Goal: Transaction & Acquisition: Book appointment/travel/reservation

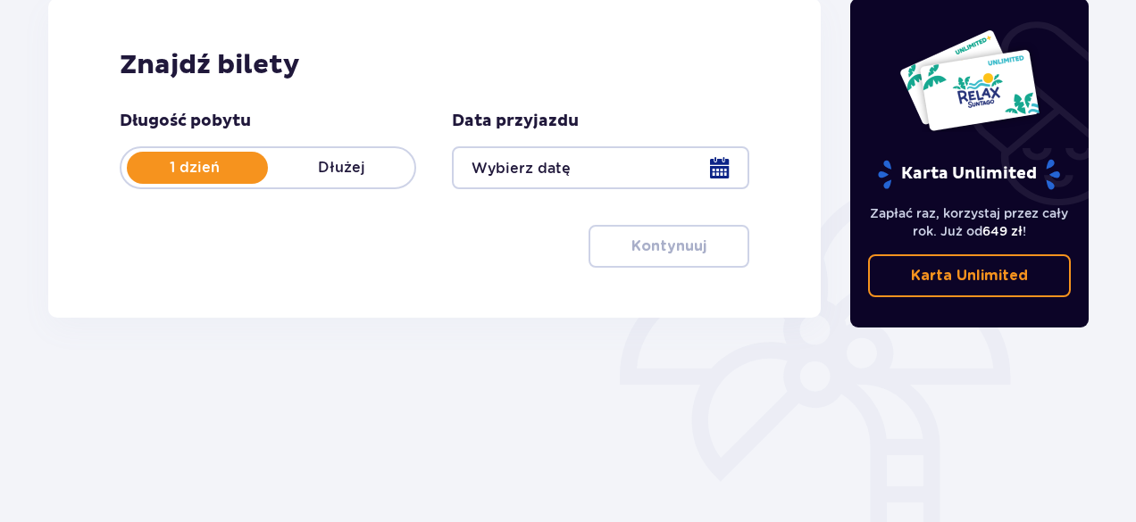
click at [708, 168] on div at bounding box center [600, 167] width 296 height 43
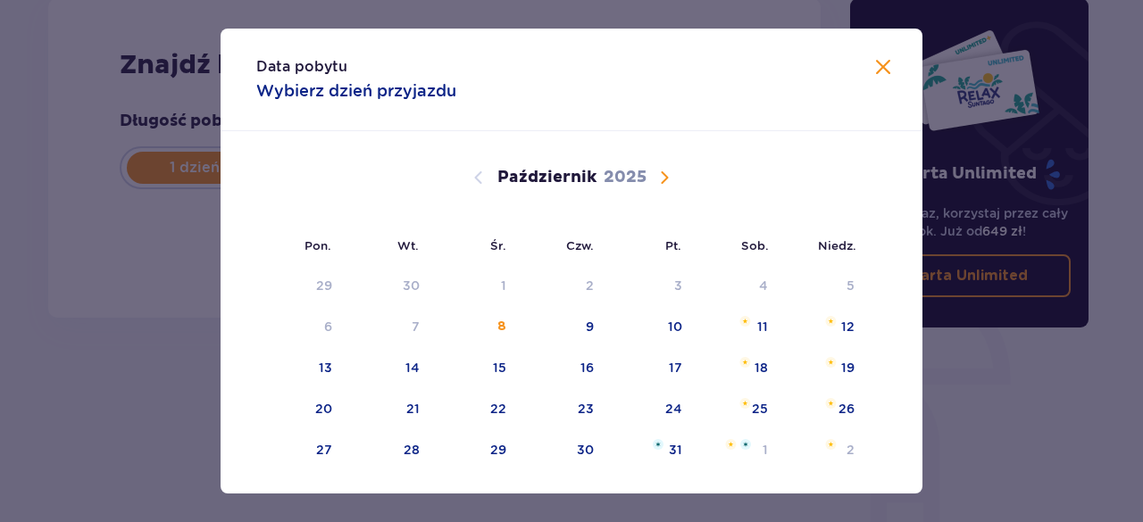
click at [662, 181] on span "Następny miesiąc" at bounding box center [664, 177] width 21 height 21
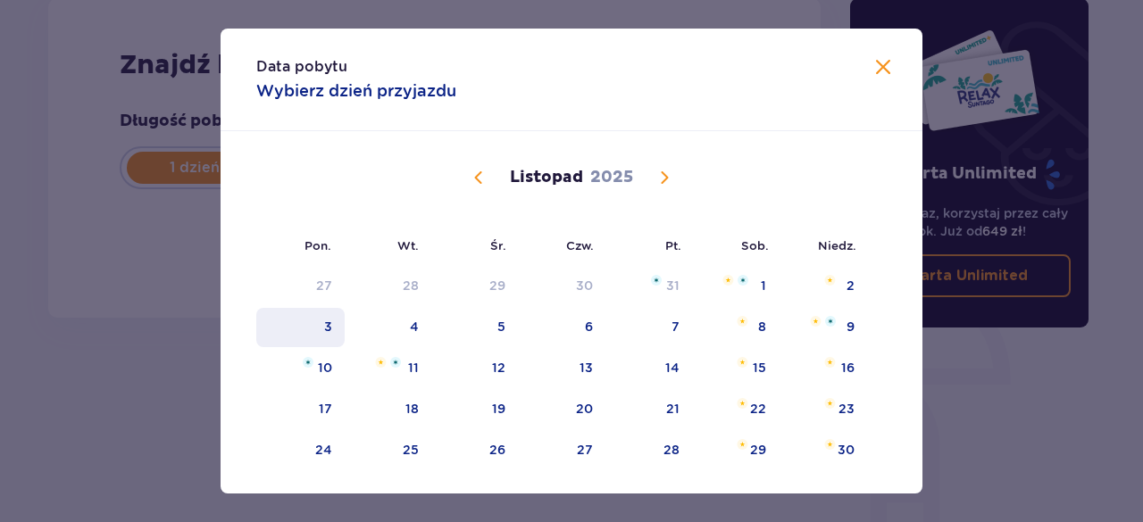
click at [316, 330] on div "3" at bounding box center [300, 327] width 88 height 39
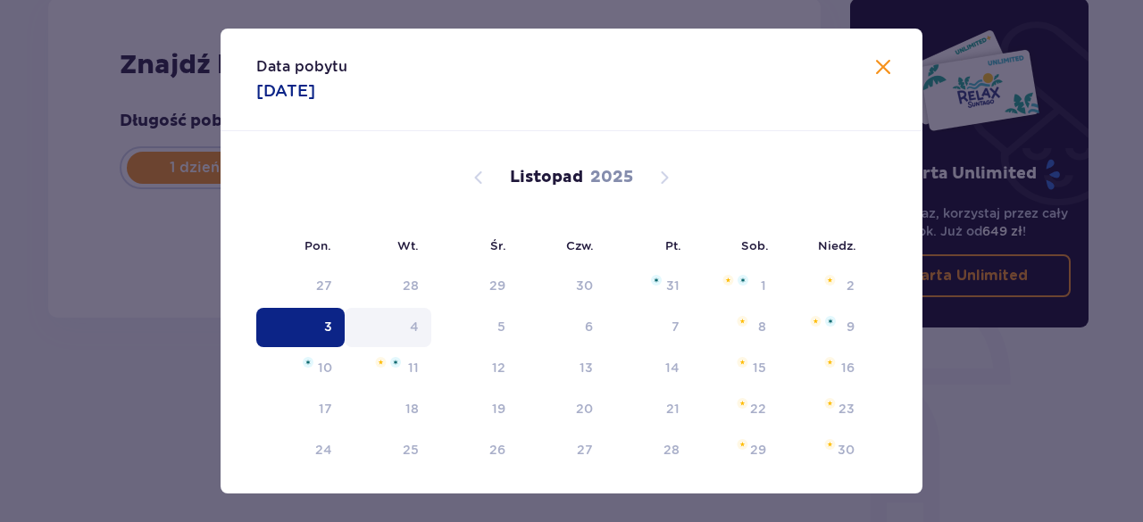
type input "03.11.25"
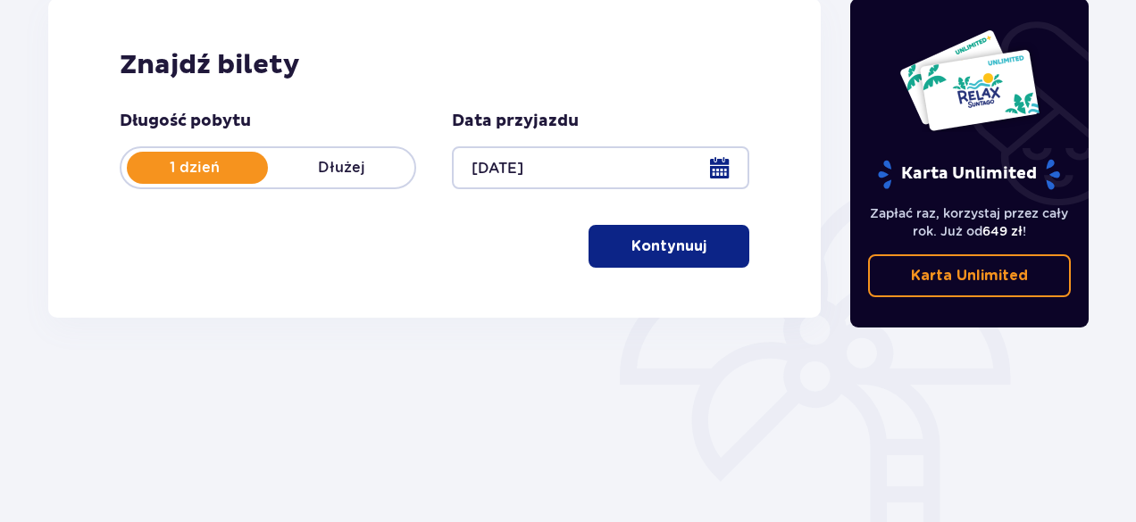
click at [237, 167] on p "1 dzień" at bounding box center [194, 168] width 146 height 20
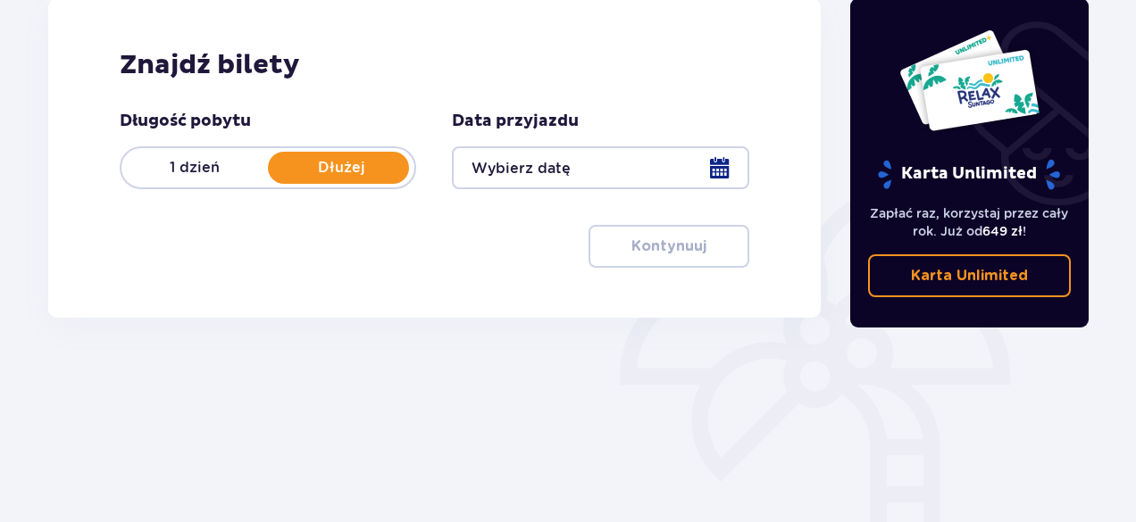
click at [315, 171] on p "Dłużej" at bounding box center [341, 168] width 146 height 20
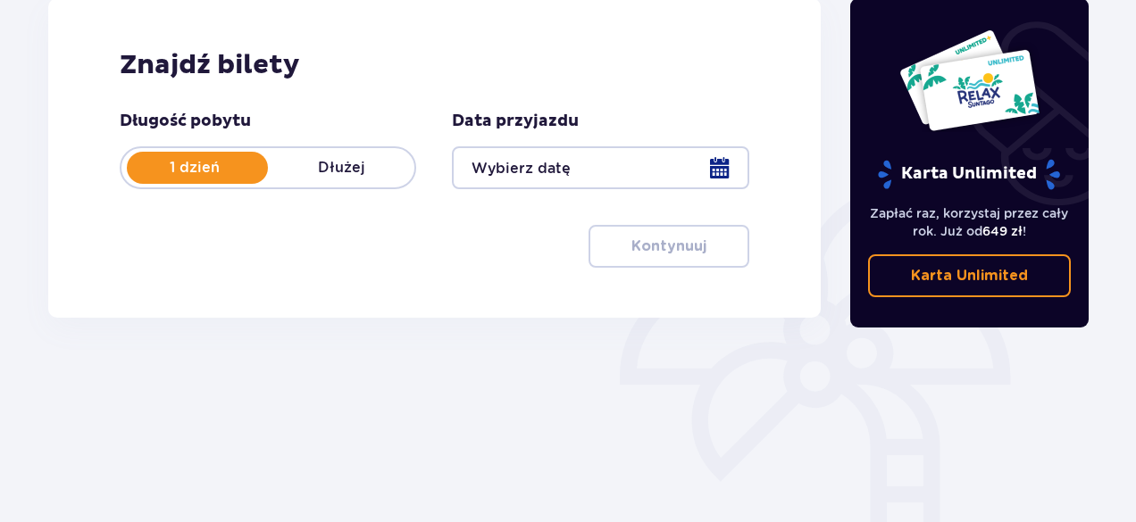
click at [315, 171] on p "Dłużej" at bounding box center [341, 168] width 146 height 20
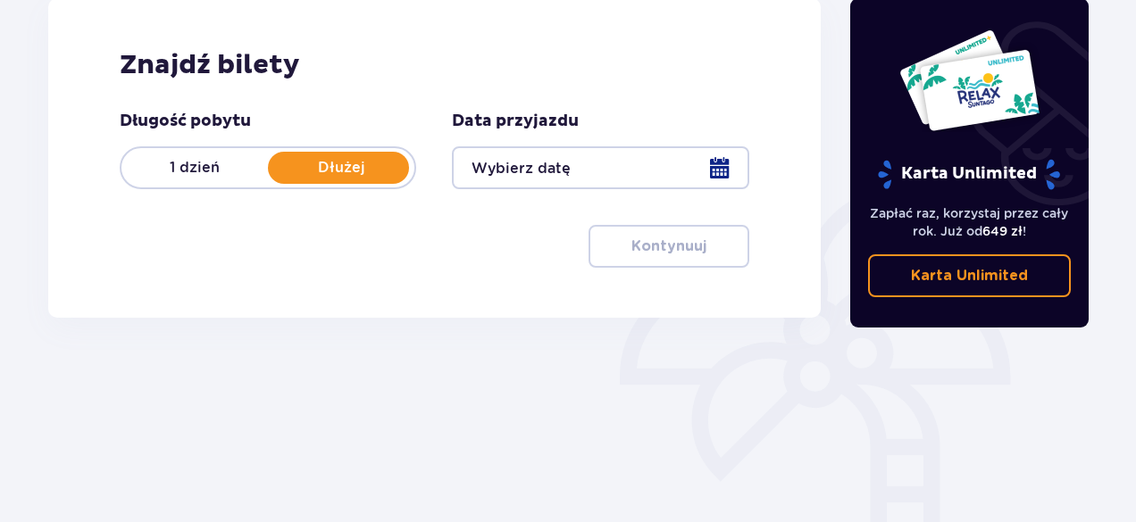
click at [715, 169] on div at bounding box center [600, 167] width 296 height 43
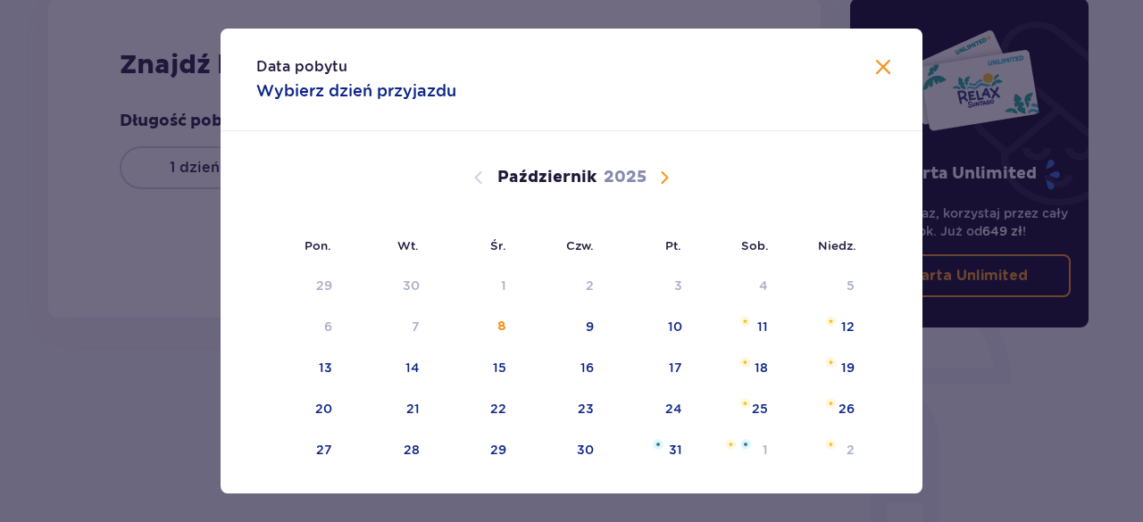
click at [666, 176] on span "Następny miesiąc" at bounding box center [664, 177] width 21 height 21
click at [873, 69] on span "Zamknij" at bounding box center [883, 67] width 21 height 21
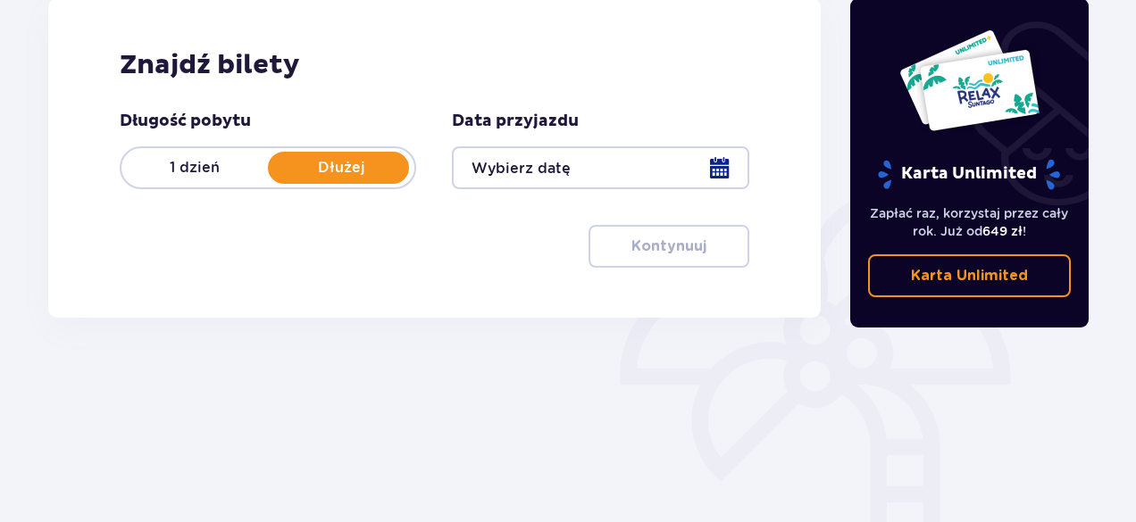
scroll to position [49, 0]
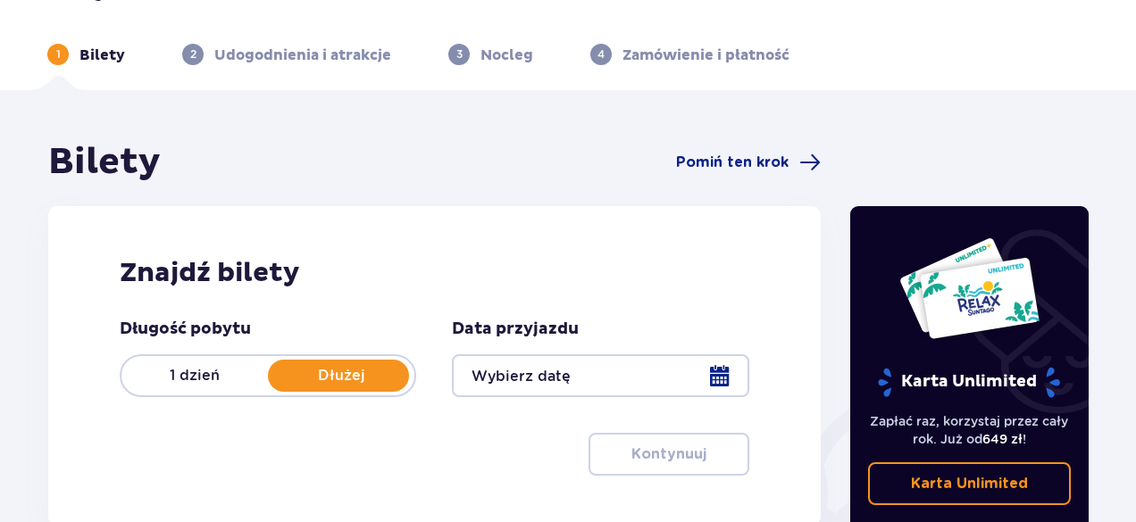
click at [338, 384] on p "Dłużej" at bounding box center [341, 376] width 146 height 20
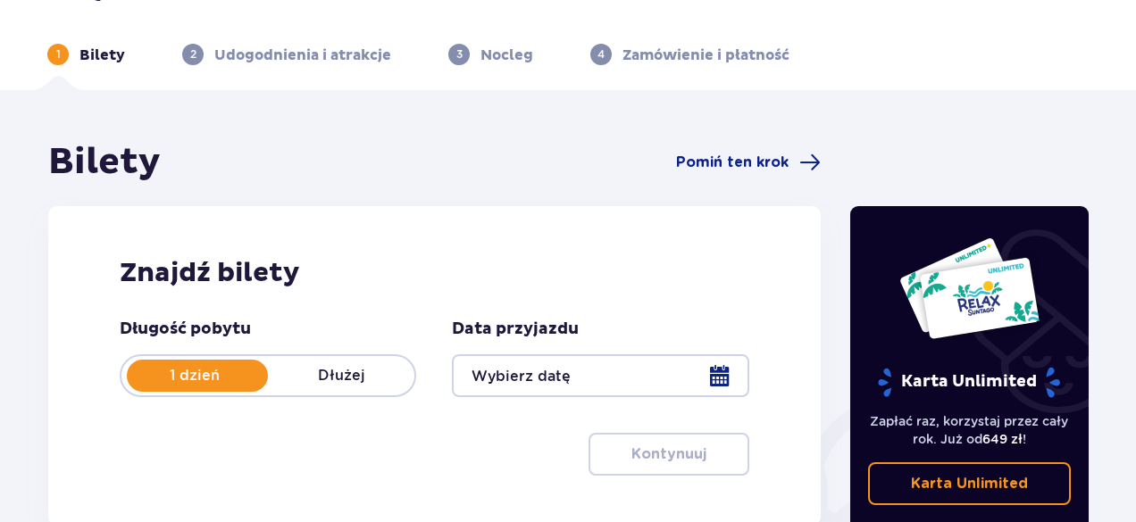
click at [338, 384] on p "Dłużej" at bounding box center [341, 376] width 146 height 20
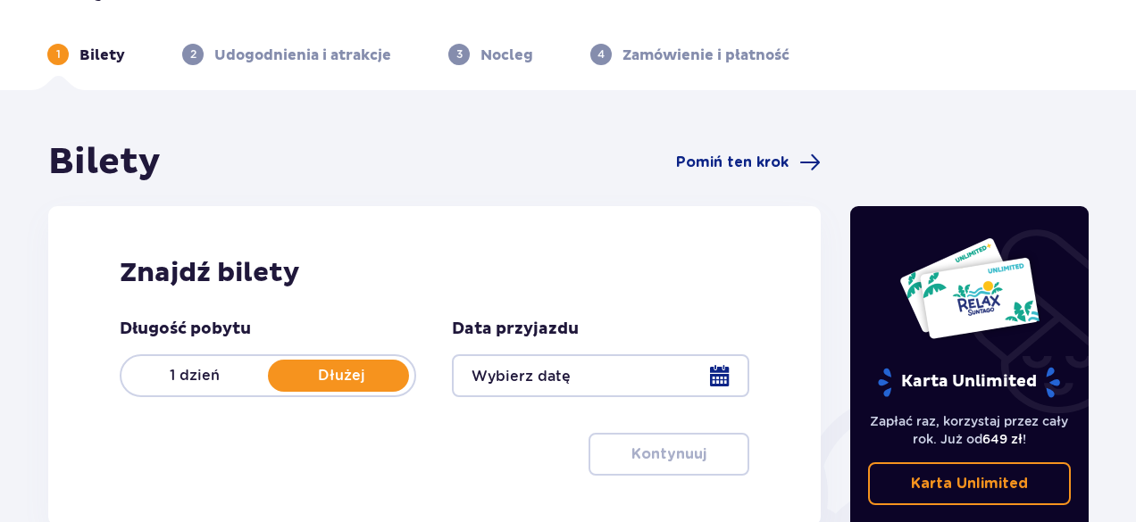
click at [729, 367] on div at bounding box center [600, 376] width 296 height 43
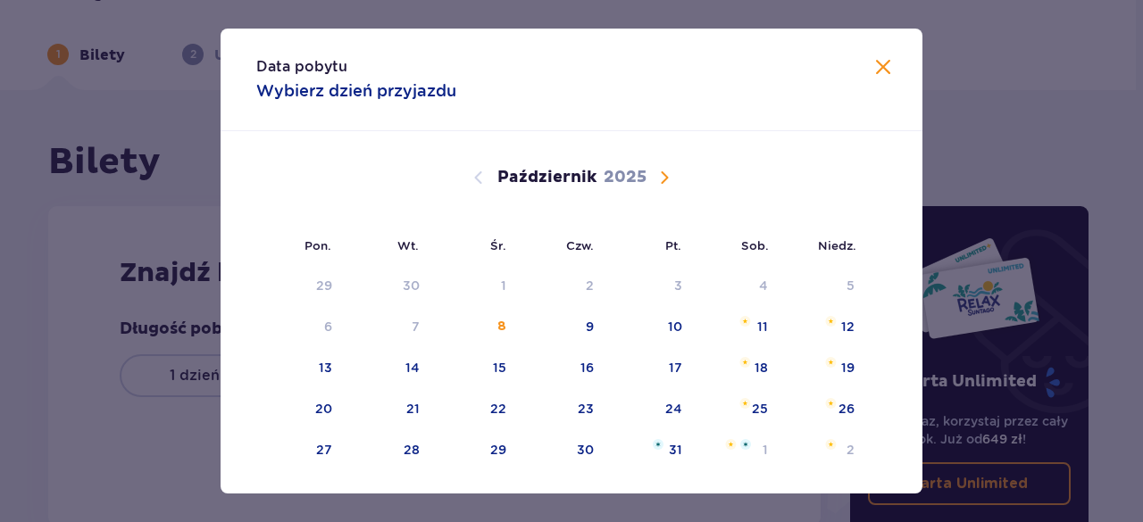
click at [661, 174] on span "Następny miesiąc" at bounding box center [664, 177] width 21 height 21
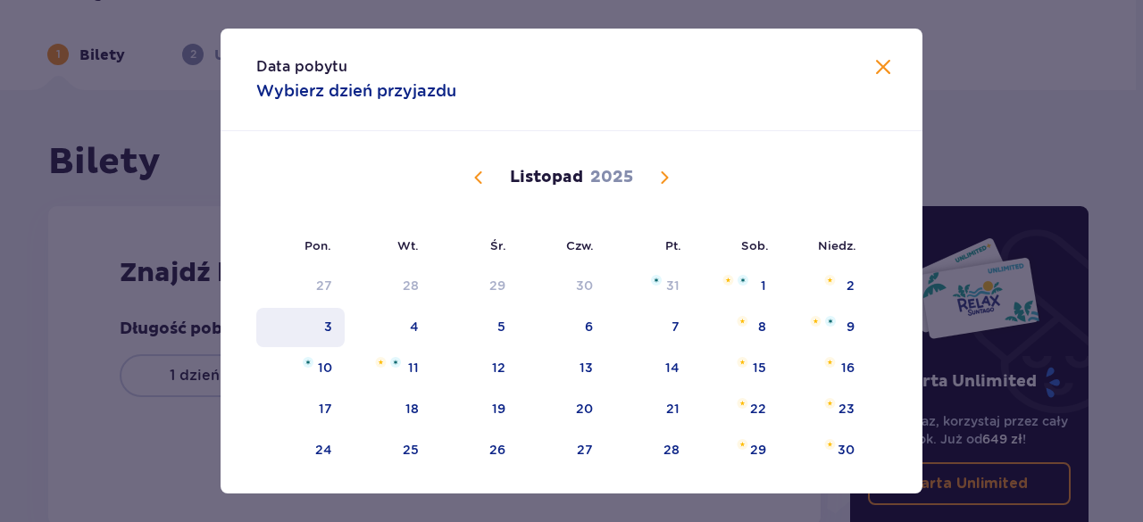
click at [336, 328] on div "3" at bounding box center [300, 327] width 88 height 39
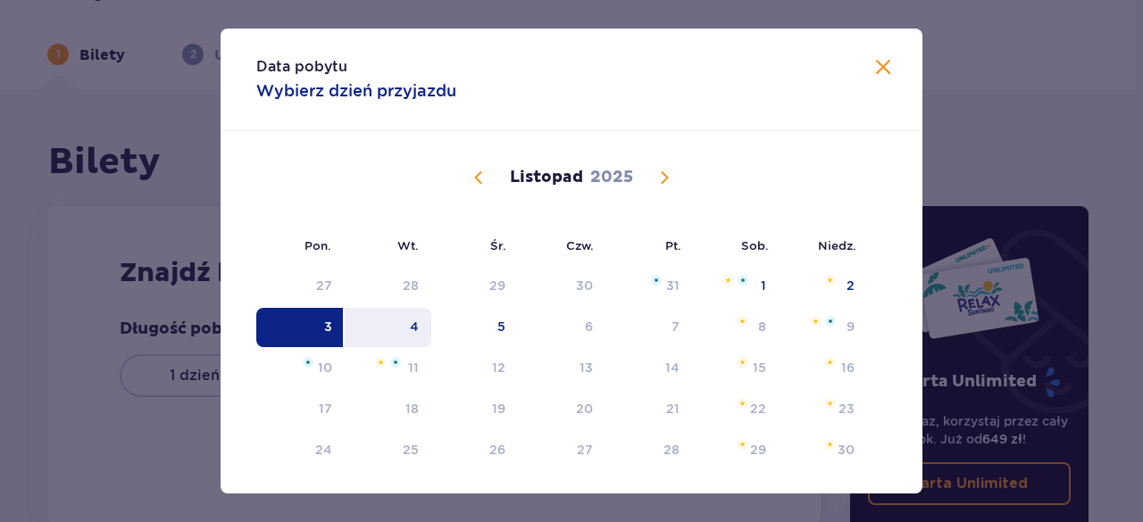
click at [420, 317] on div "4" at bounding box center [388, 327] width 87 height 39
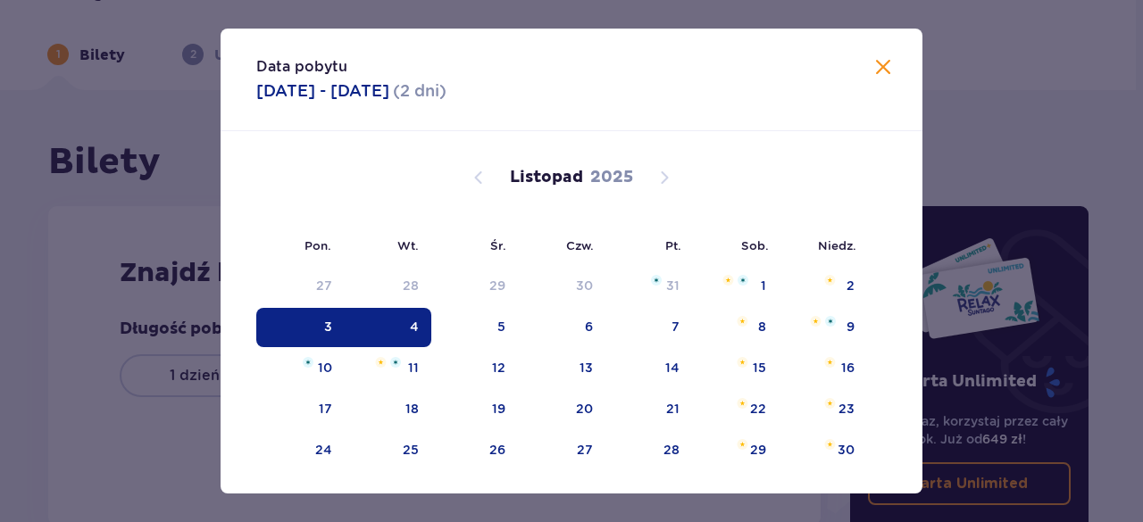
type input "03.11.25 - 04.11.25"
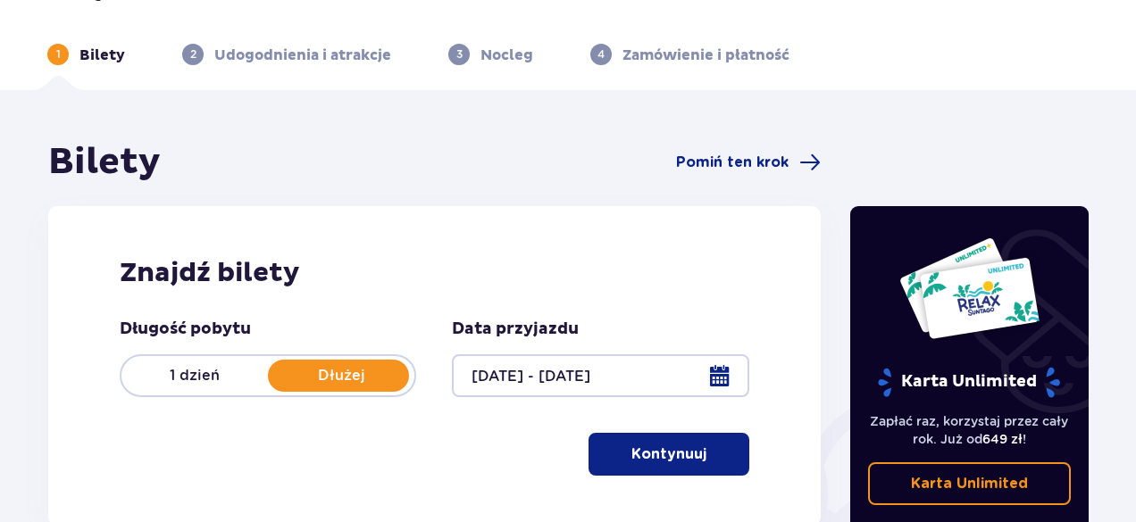
click at [659, 438] on button "Kontynuuj" at bounding box center [669, 454] width 161 height 43
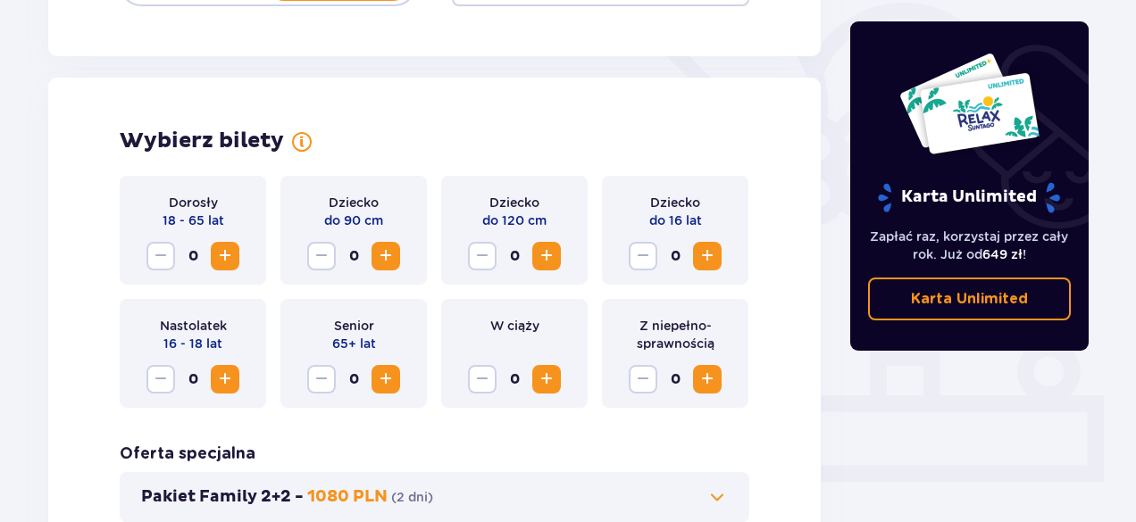
scroll to position [497, 0]
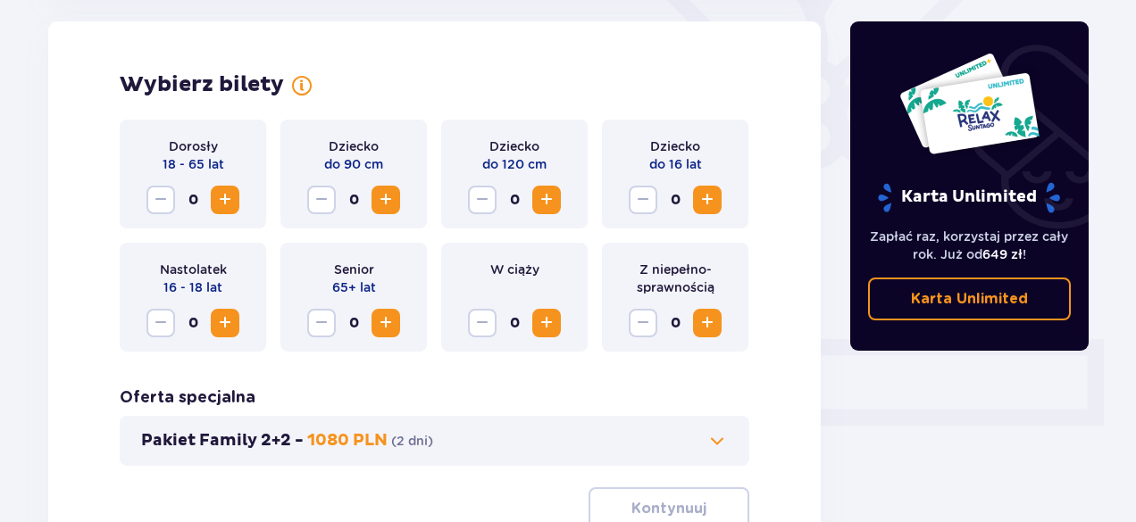
click at [234, 201] on span "Zwiększ" at bounding box center [224, 199] width 21 height 21
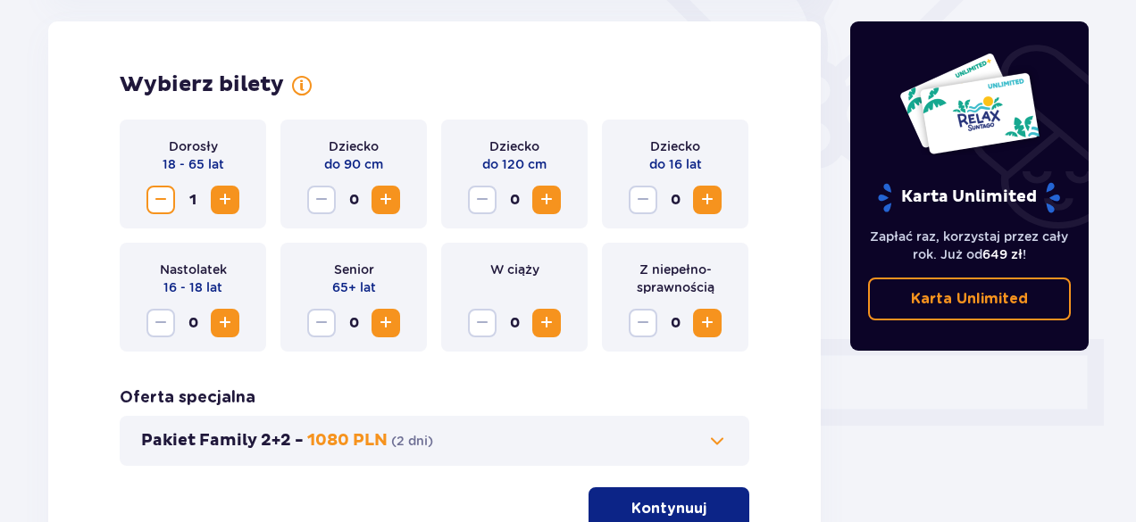
click at [234, 201] on span "Zwiększ" at bounding box center [224, 199] width 21 height 21
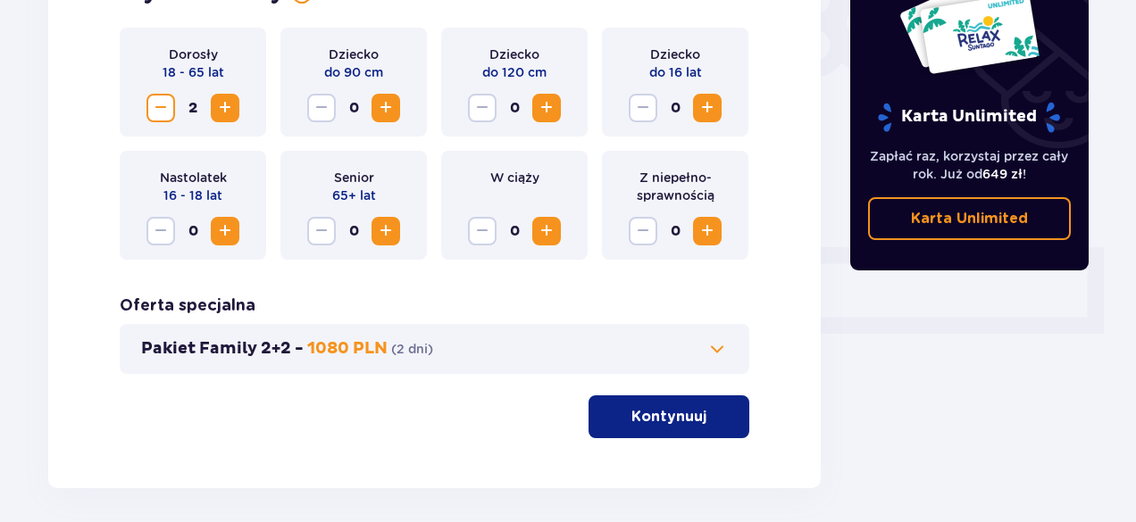
scroll to position [592, 0]
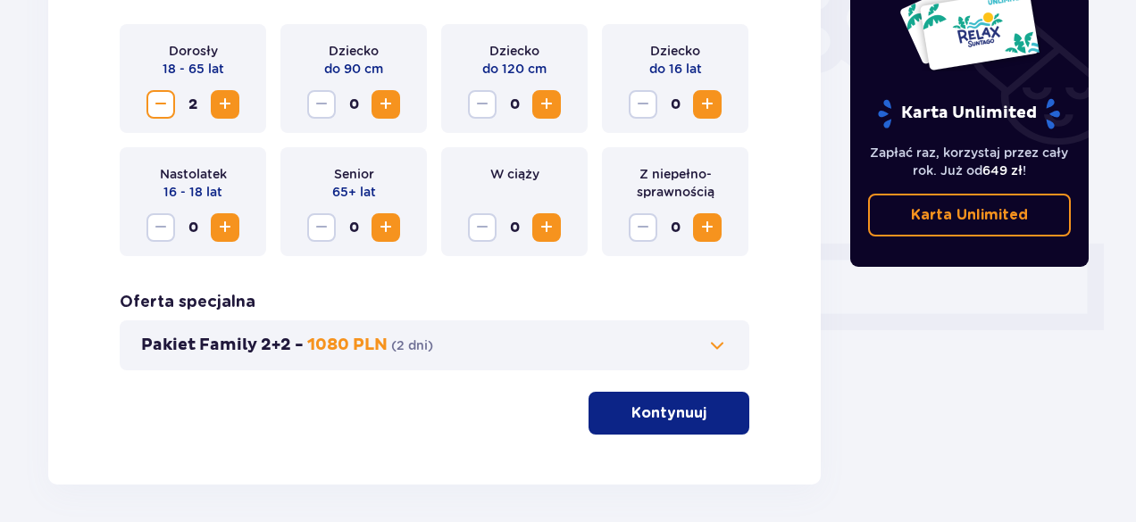
click at [720, 422] on button "Kontynuuj" at bounding box center [669, 413] width 161 height 43
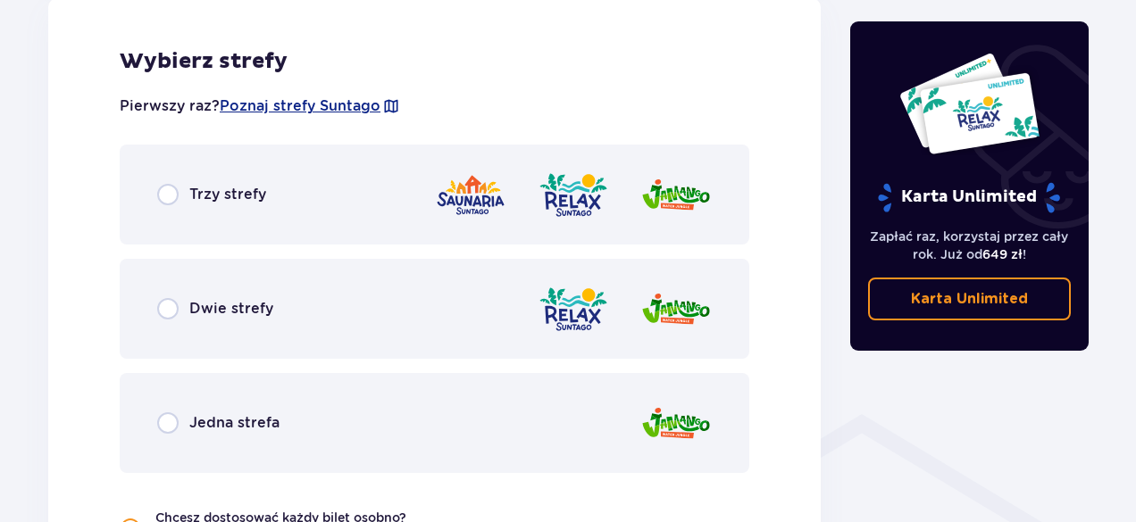
scroll to position [1032, 0]
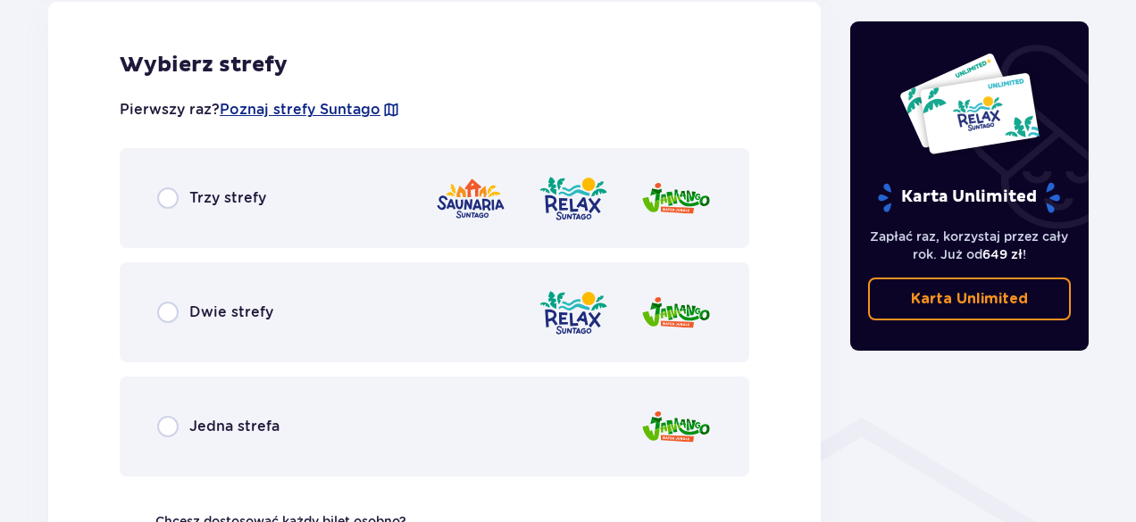
click at [162, 204] on input "radio" at bounding box center [167, 198] width 21 height 21
radio input "true"
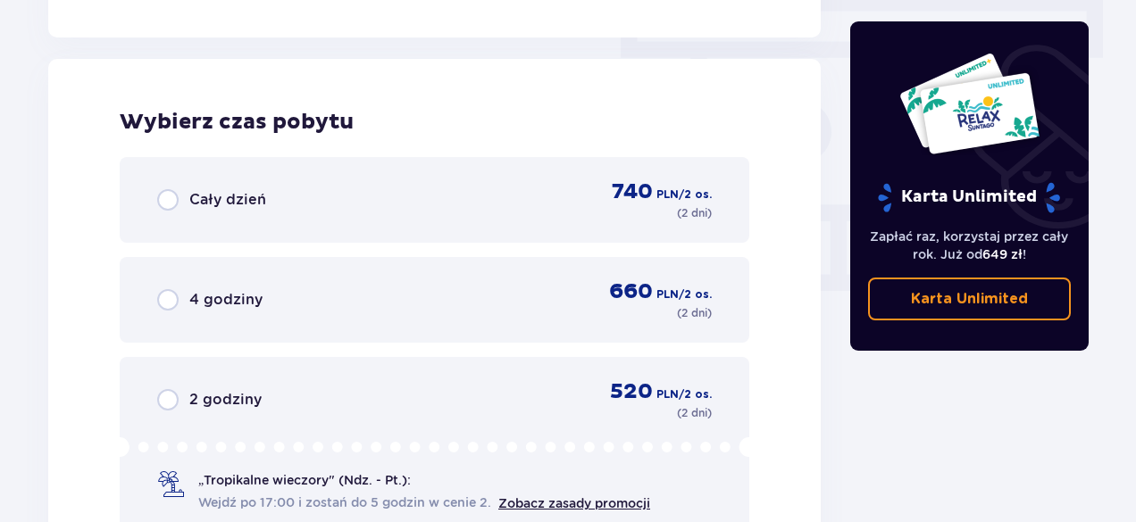
scroll to position [1613, 0]
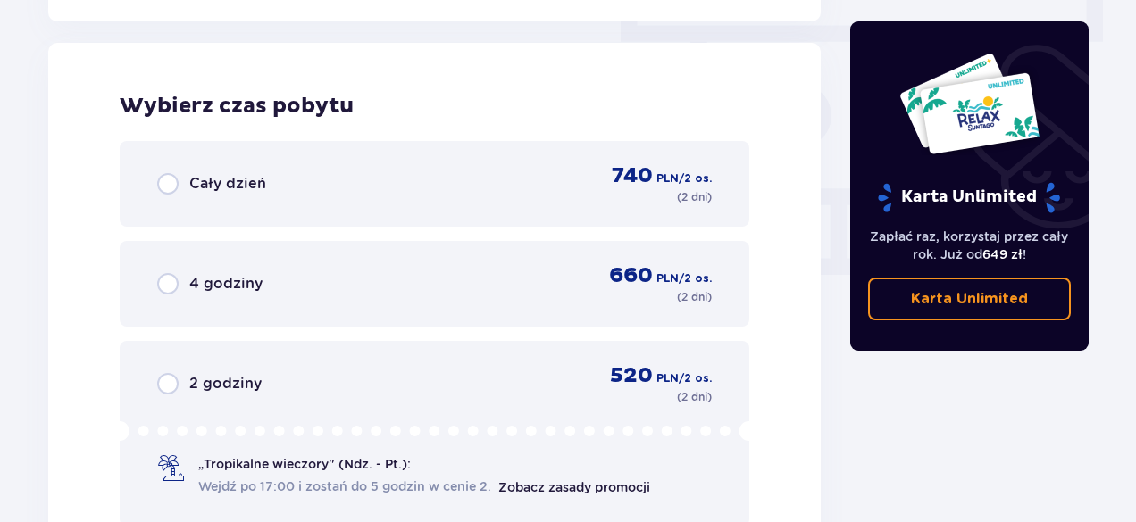
click at [450, 183] on div "Cały dzień 740 PLN / 2 os. ( 2 dni )" at bounding box center [434, 184] width 555 height 43
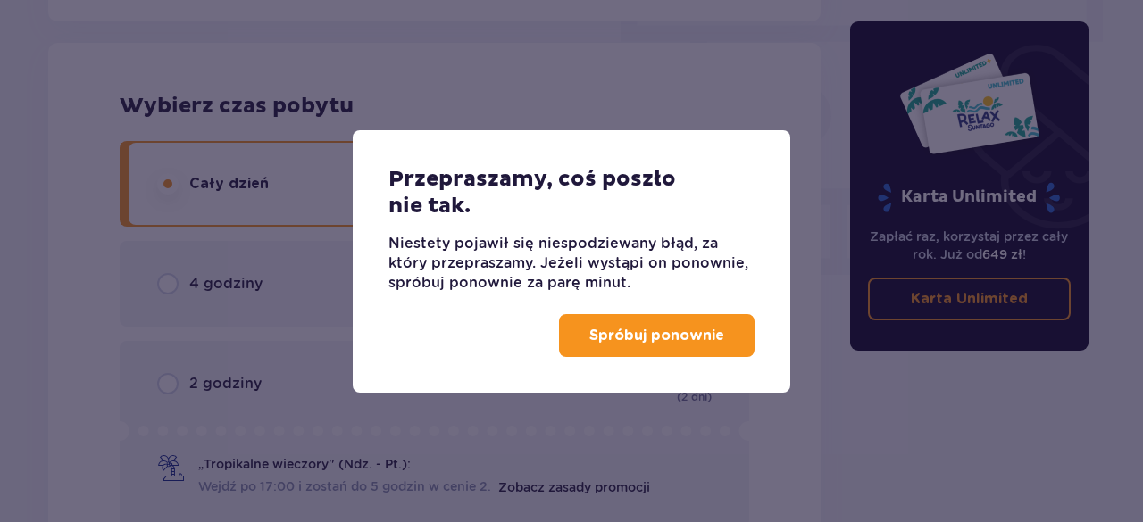
click at [705, 324] on button "Spróbuj ponownie" at bounding box center [657, 335] width 196 height 43
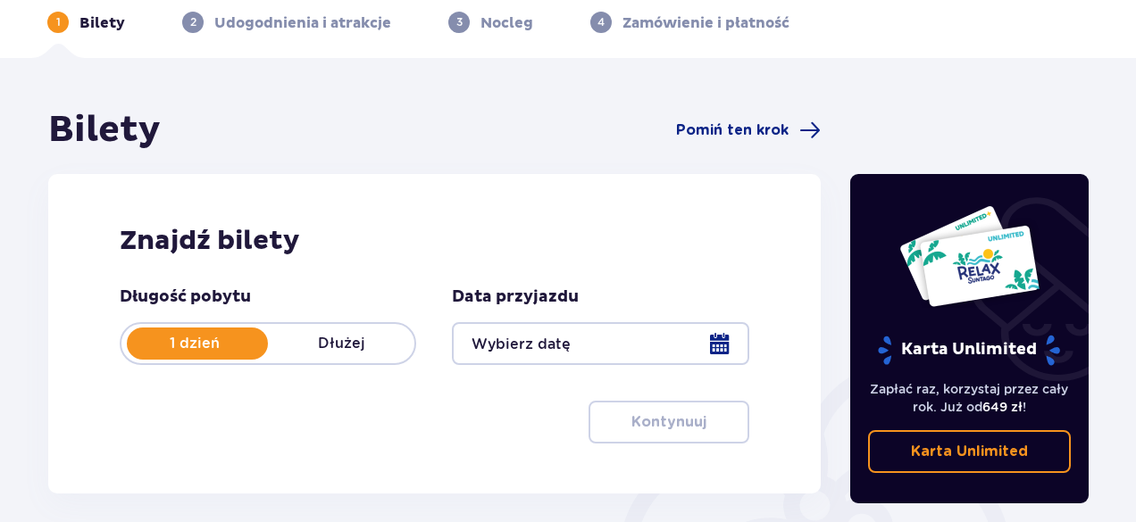
scroll to position [104, 0]
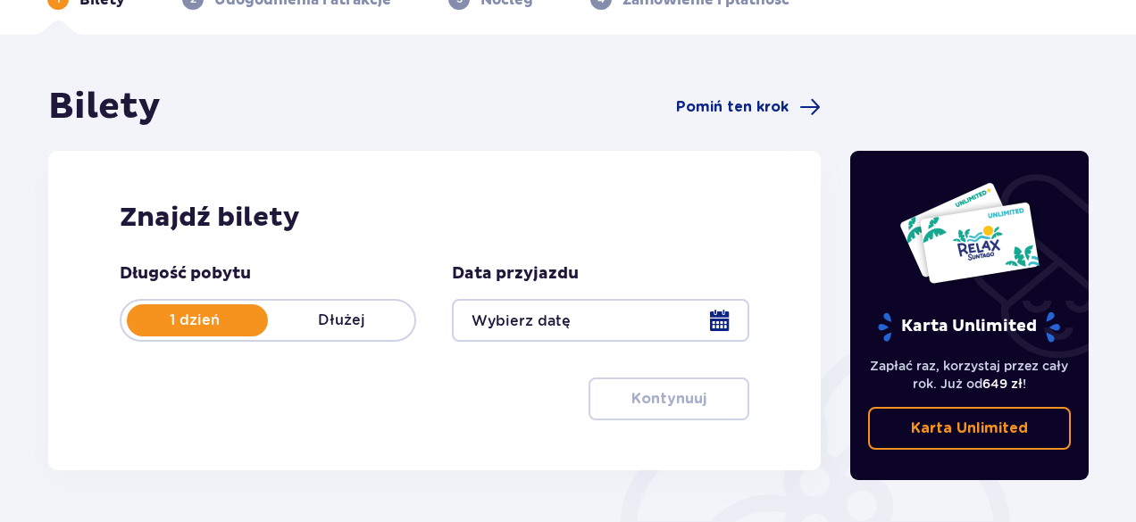
click at [727, 323] on div at bounding box center [600, 320] width 296 height 43
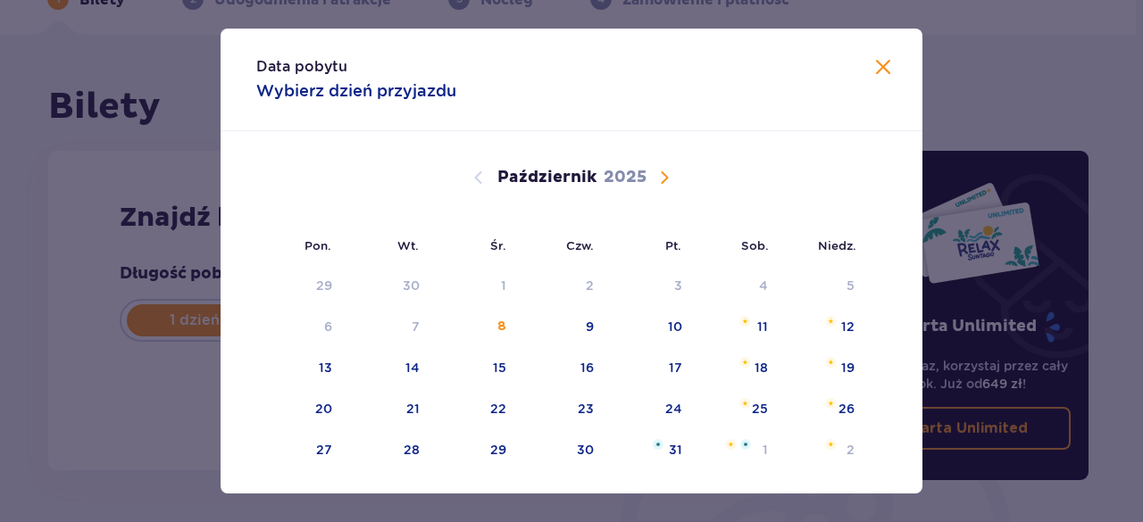
click at [659, 180] on span "Następny miesiąc" at bounding box center [664, 177] width 21 height 21
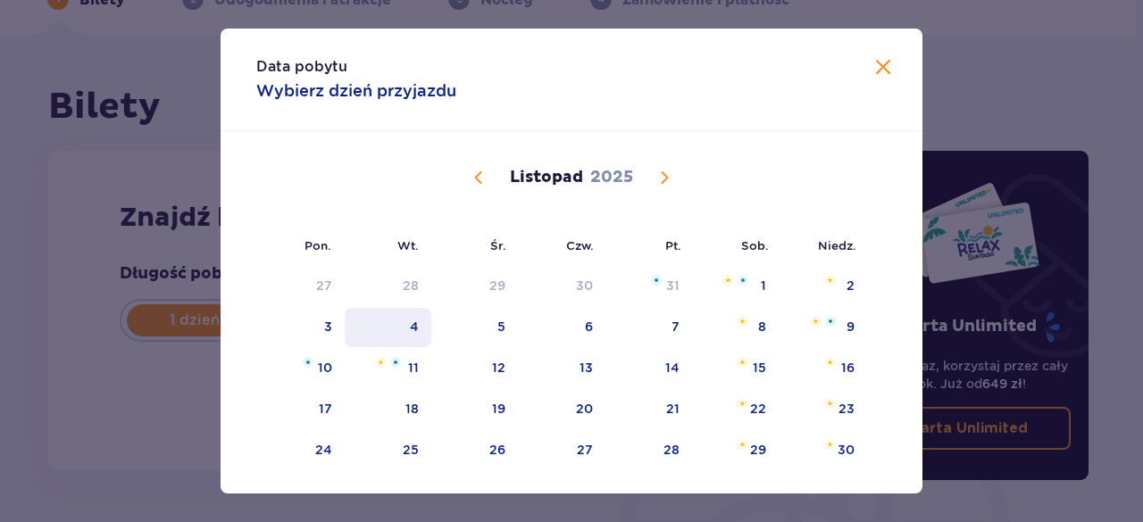
click at [411, 331] on div "4" at bounding box center [414, 327] width 9 height 18
type input "04.11.25"
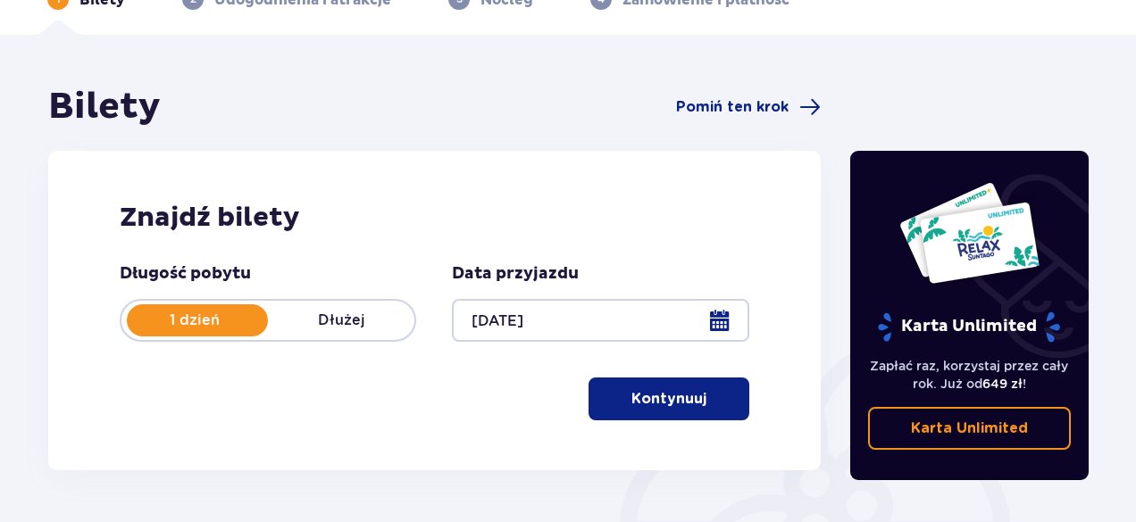
click at [682, 397] on p "Kontynuuj" at bounding box center [668, 399] width 75 height 20
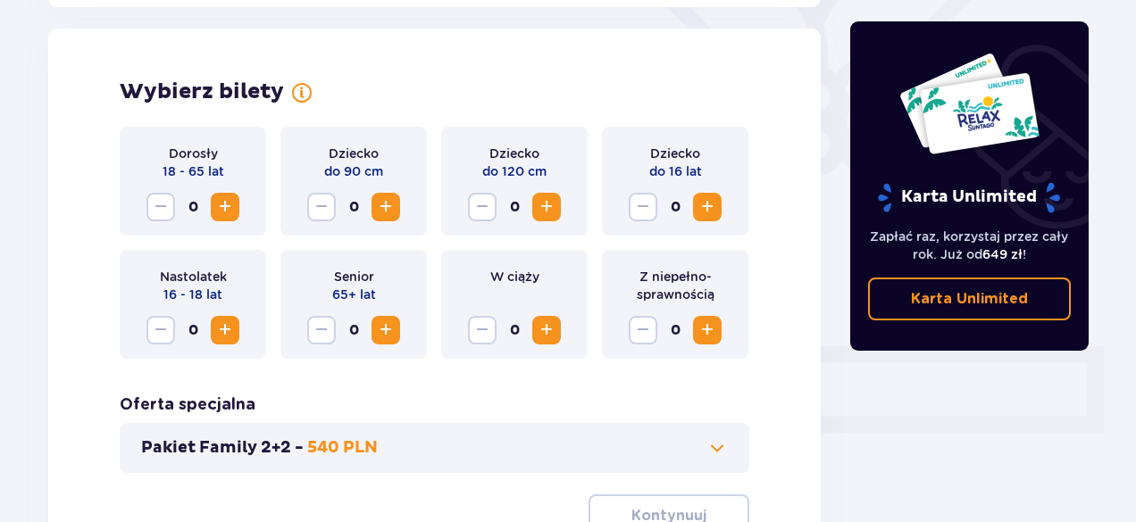
scroll to position [497, 0]
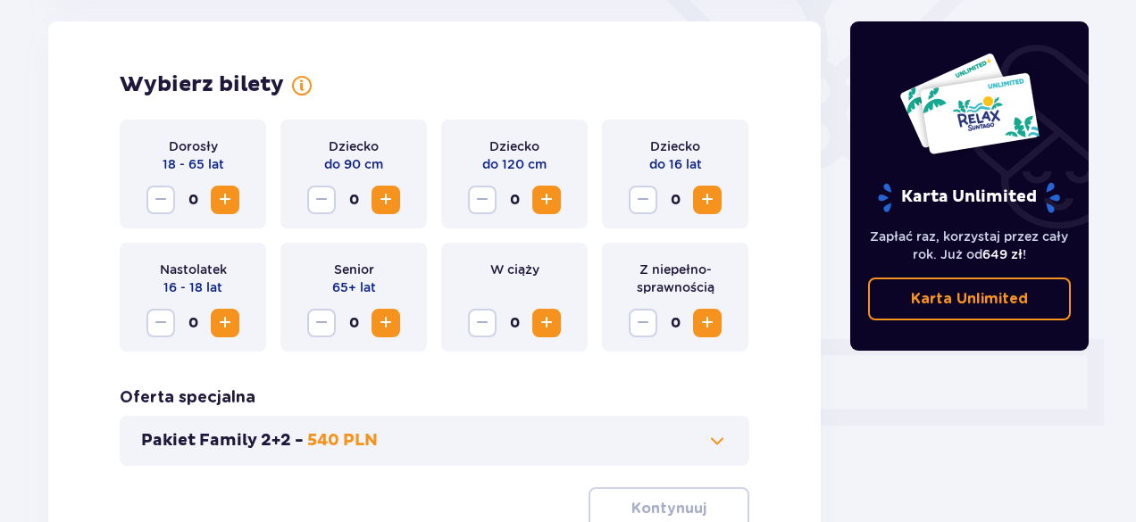
click at [230, 197] on span "Zwiększ" at bounding box center [224, 199] width 21 height 21
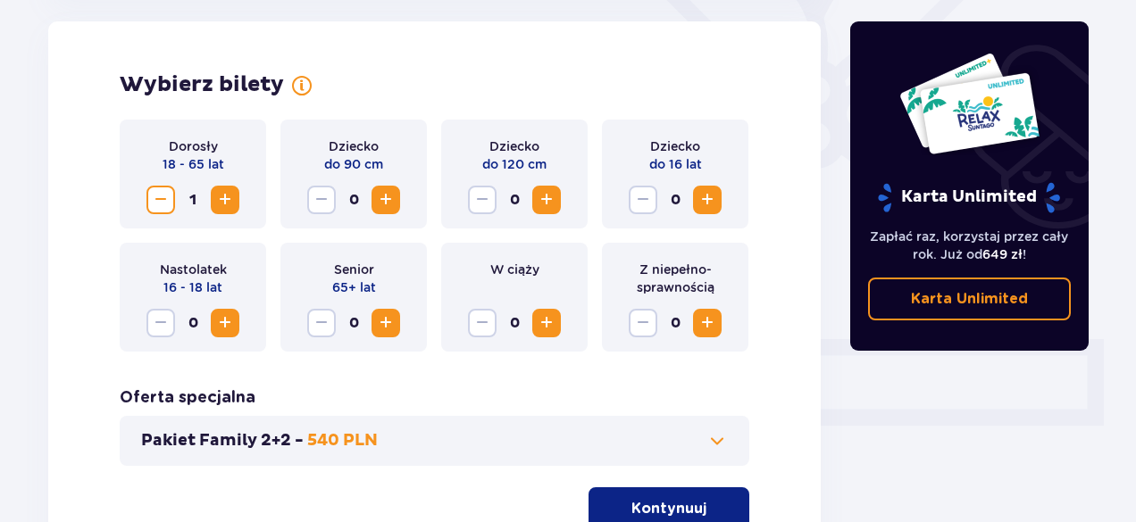
click at [230, 197] on span "Zwiększ" at bounding box center [224, 199] width 21 height 21
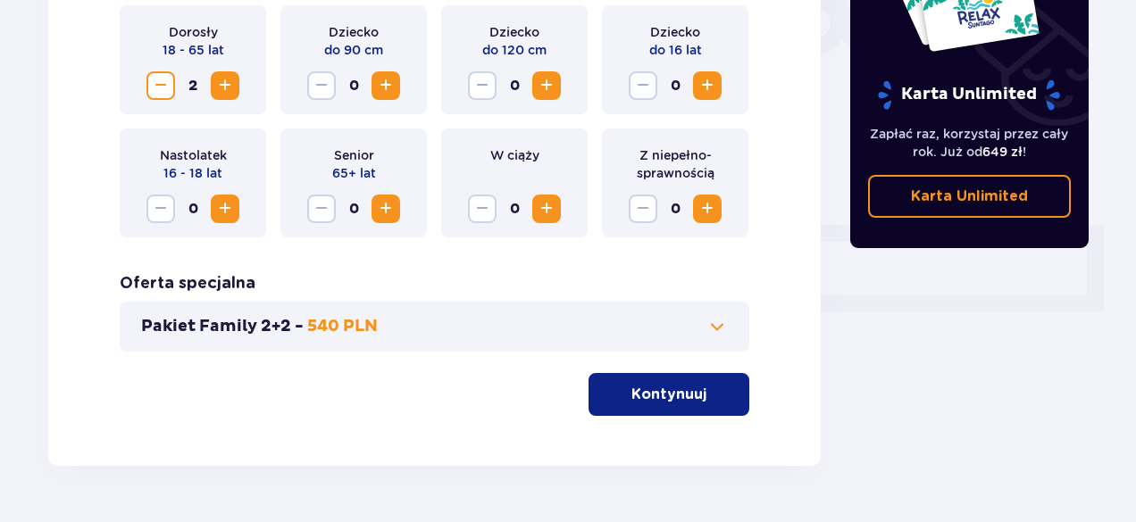
scroll to position [661, 0]
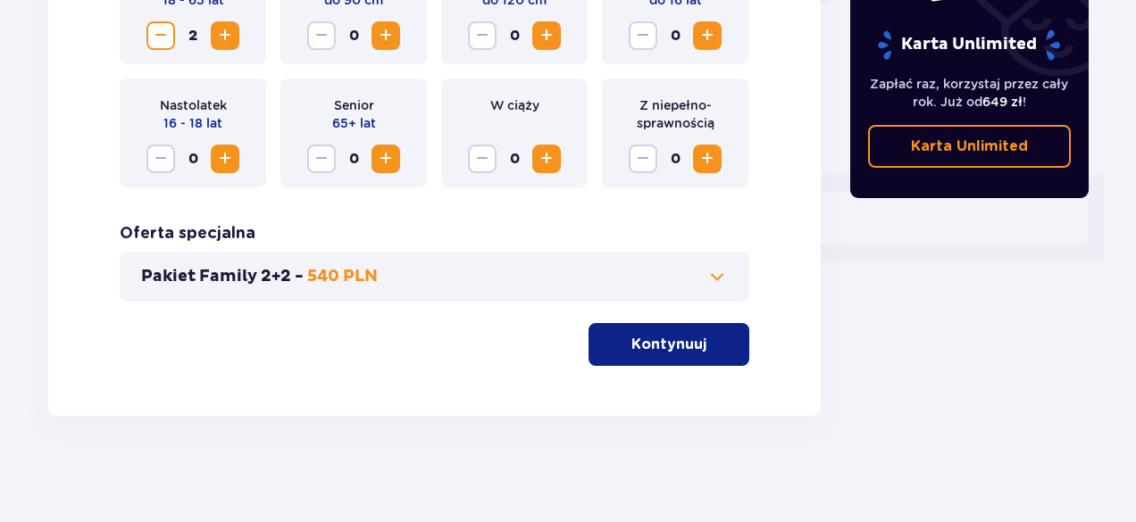
click at [697, 348] on button "Kontynuuj" at bounding box center [669, 344] width 161 height 43
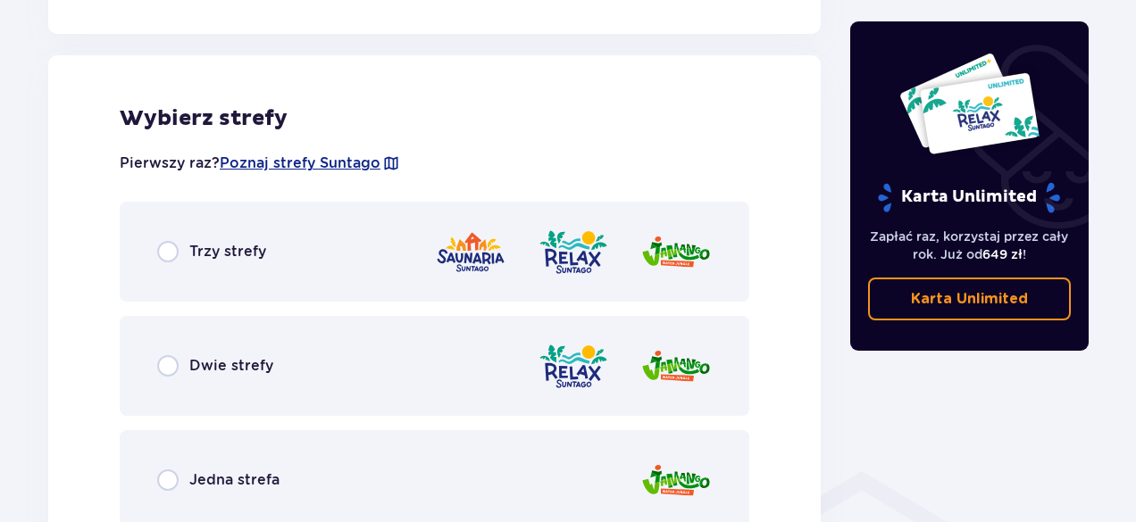
scroll to position [991, 0]
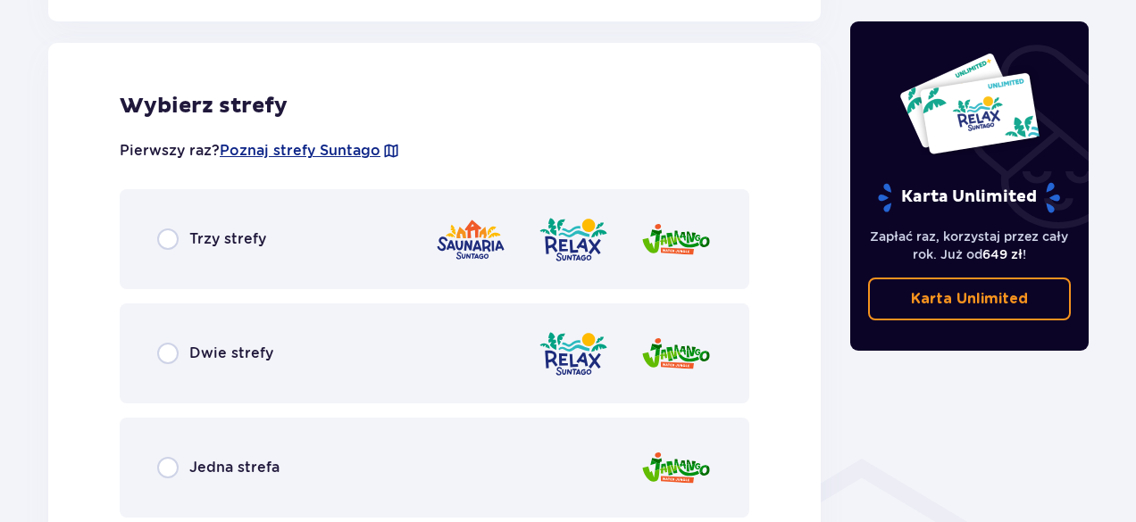
click at [405, 260] on div "Trzy strefy" at bounding box center [435, 239] width 630 height 100
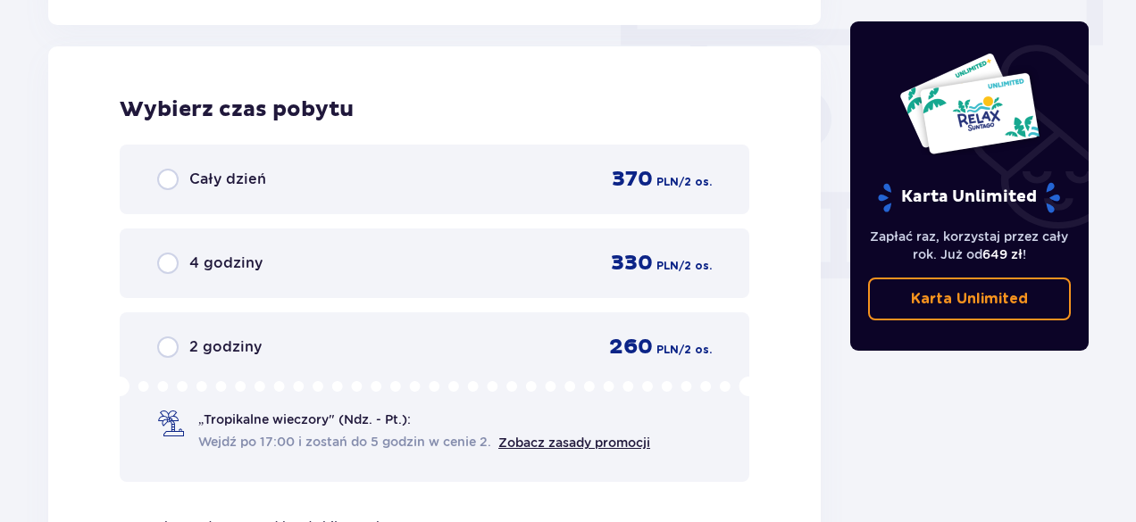
scroll to position [1613, 0]
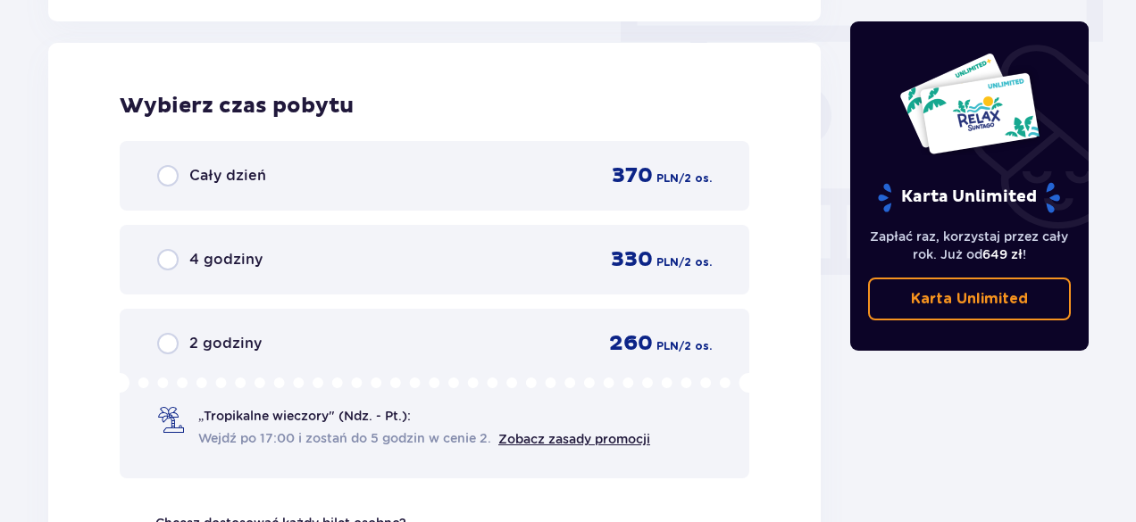
click at [513, 180] on div "Cały dzień 370 PLN / 2 os." at bounding box center [434, 176] width 555 height 27
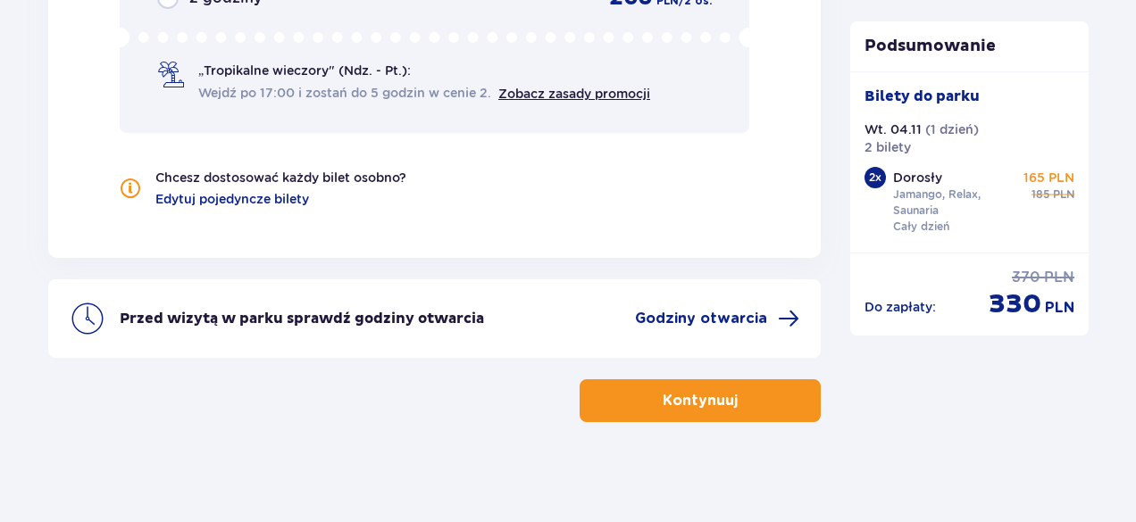
scroll to position [1965, 0]
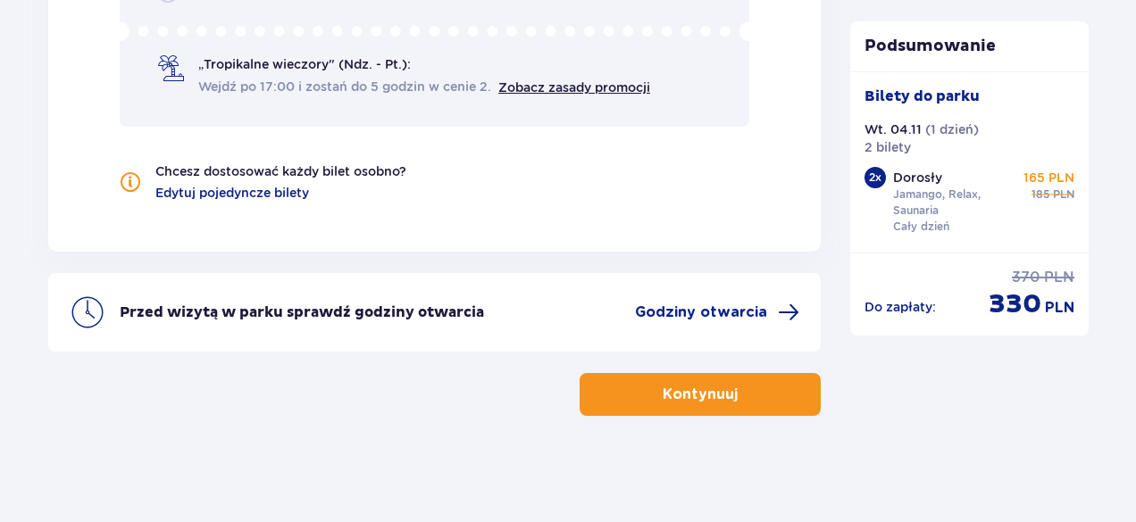
click at [741, 402] on span "button" at bounding box center [741, 394] width 21 height 21
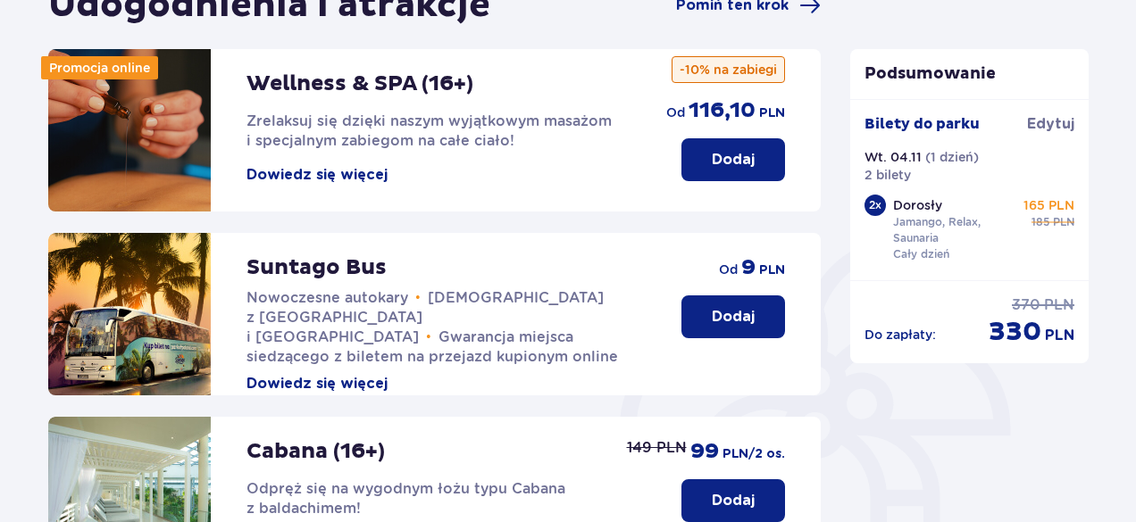
scroll to position [291, 0]
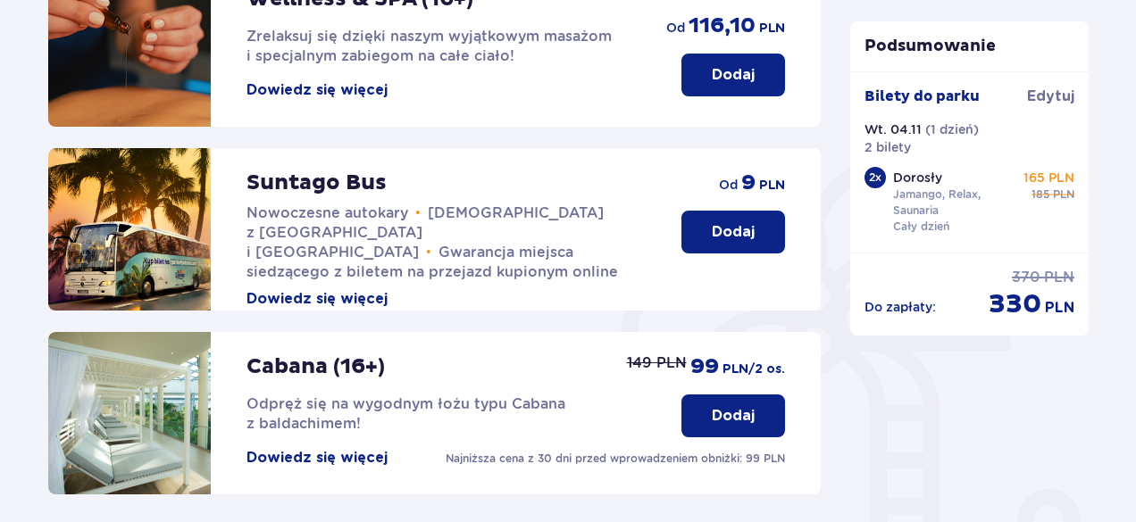
click at [736, 236] on p "Dodaj" at bounding box center [733, 232] width 43 height 20
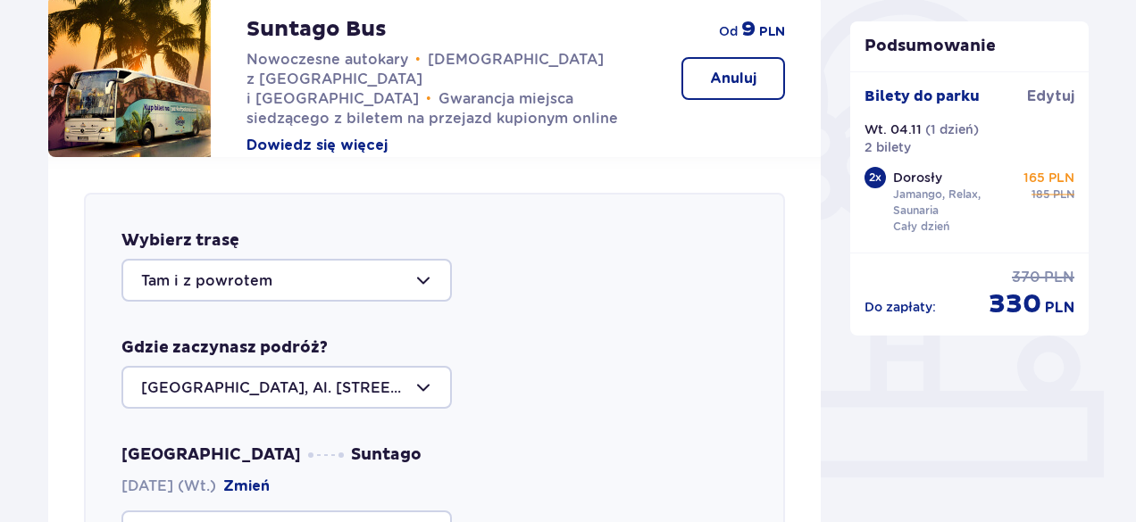
scroll to position [666, 0]
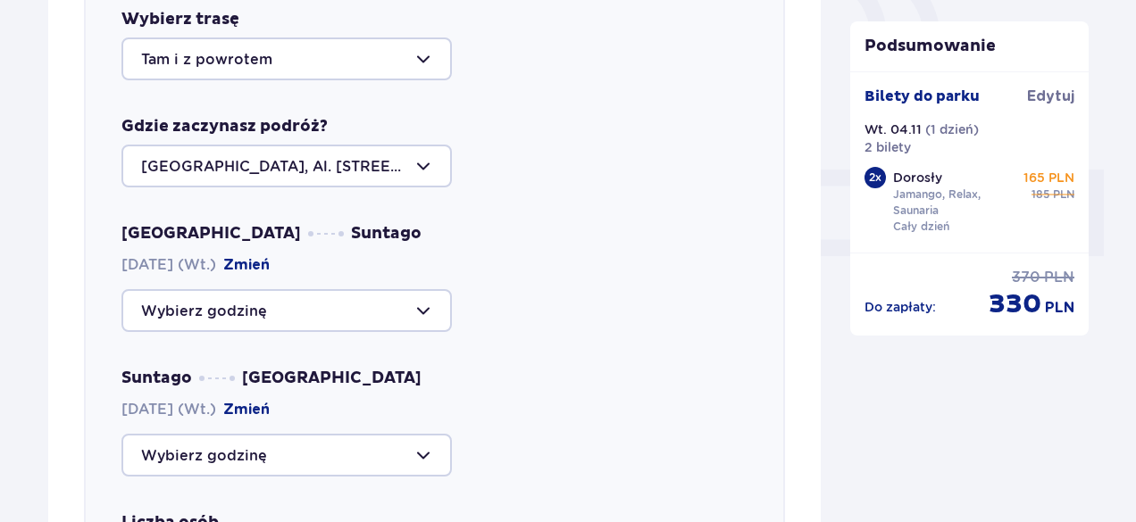
click at [407, 165] on div at bounding box center [286, 166] width 330 height 43
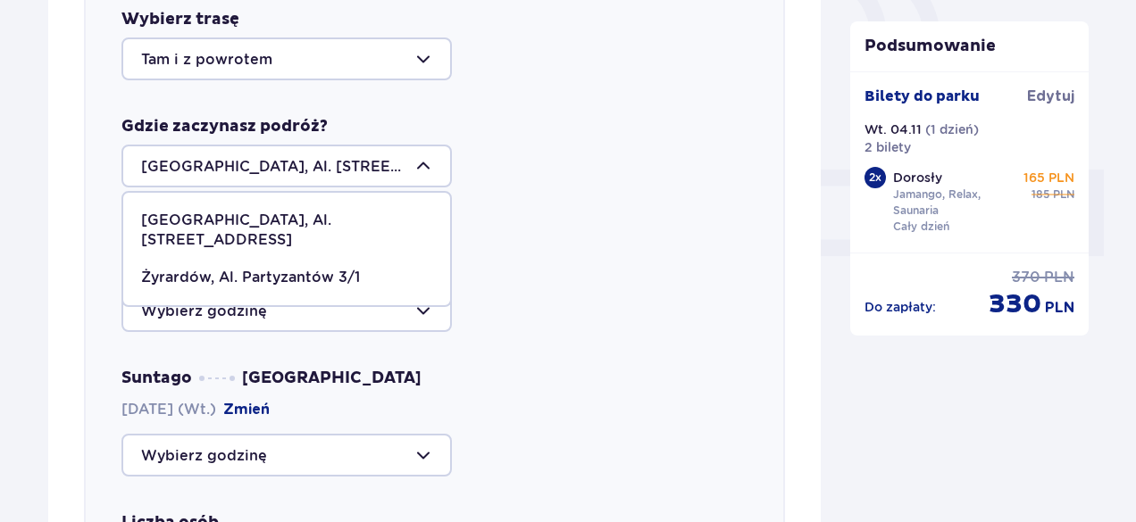
click at [348, 213] on p "Warszawa, Al. Jerozolimskie 56" at bounding box center [286, 230] width 291 height 39
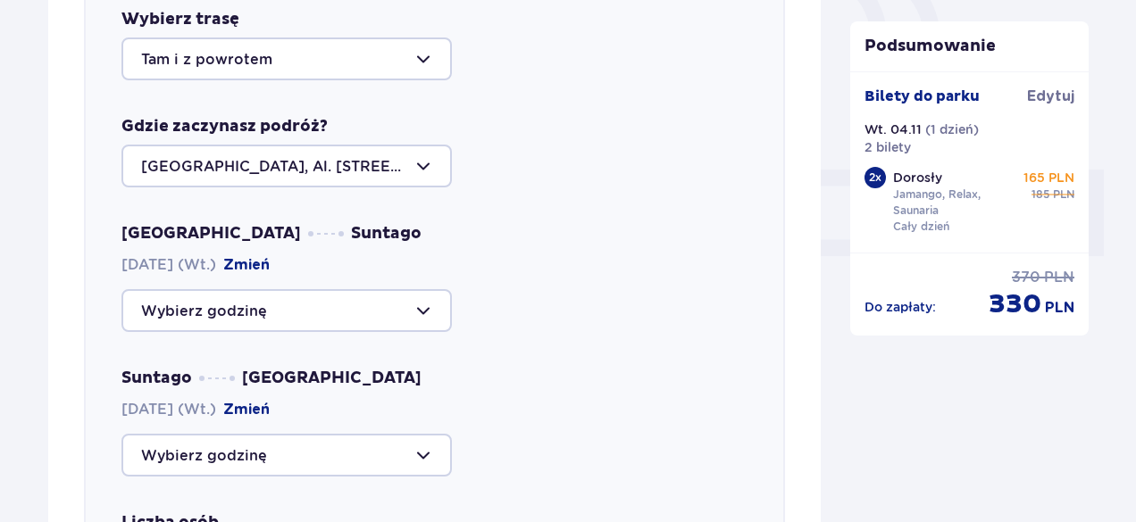
click at [354, 306] on div at bounding box center [286, 310] width 330 height 43
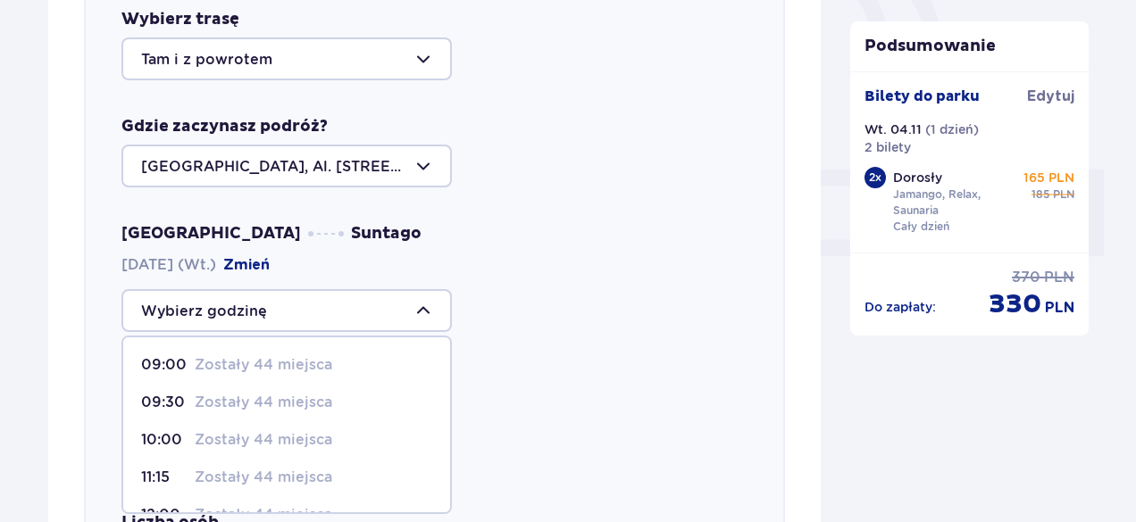
click at [334, 359] on div "09:00 Zostały 44 miejsca" at bounding box center [286, 365] width 291 height 20
type input "09:00"
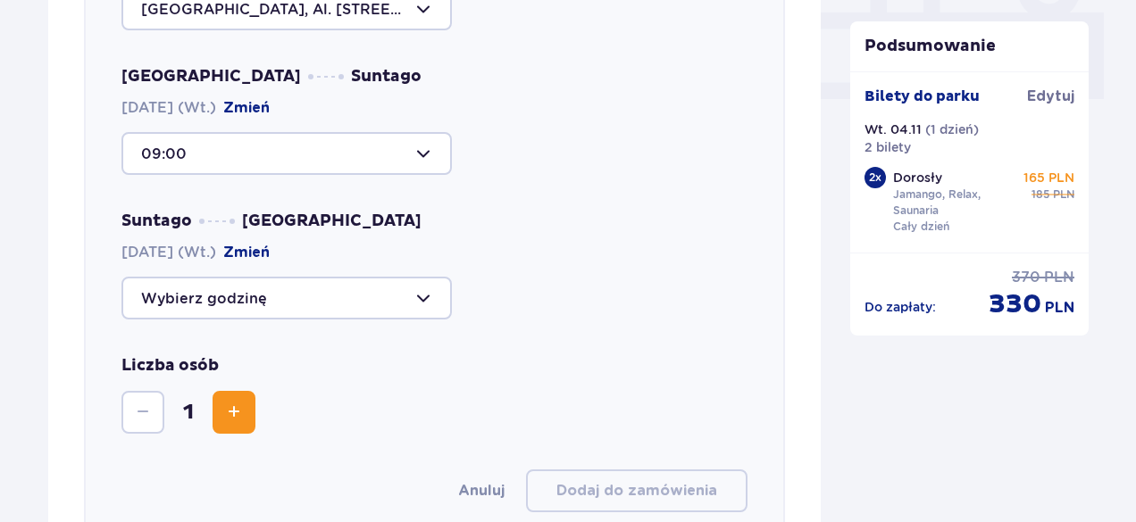
scroll to position [898, 0]
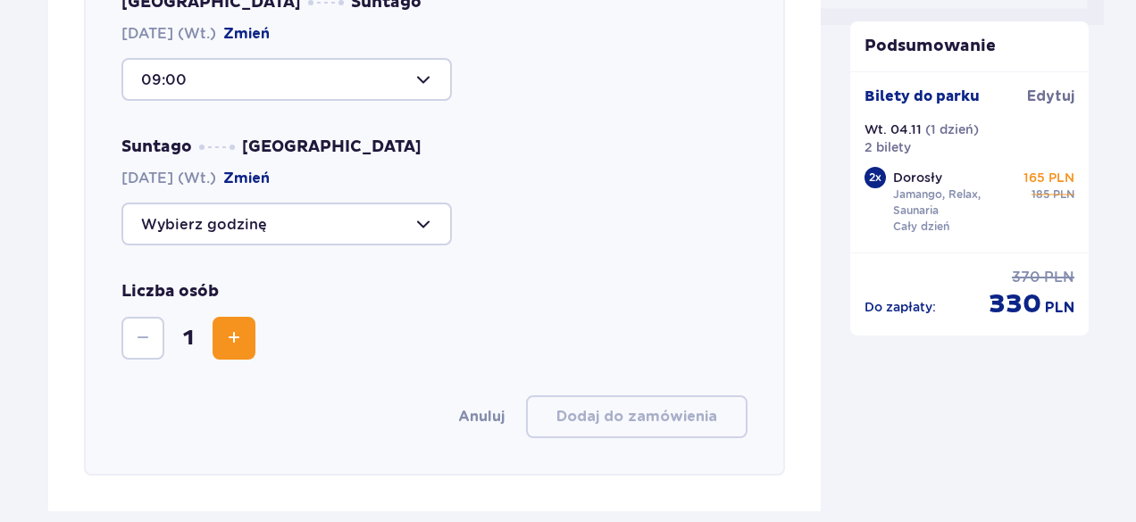
click at [385, 236] on div at bounding box center [286, 224] width 330 height 43
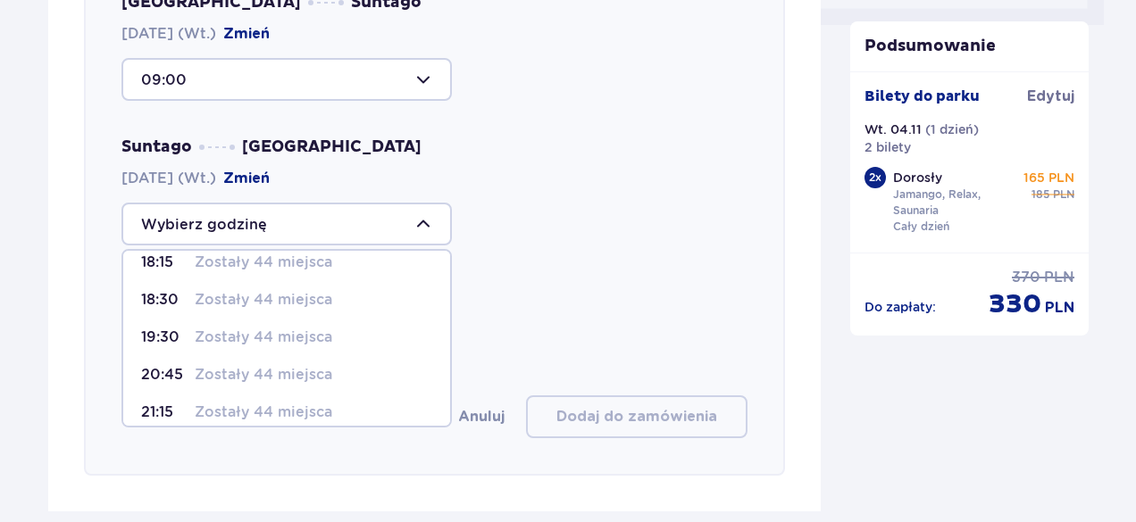
scroll to position [105, 0]
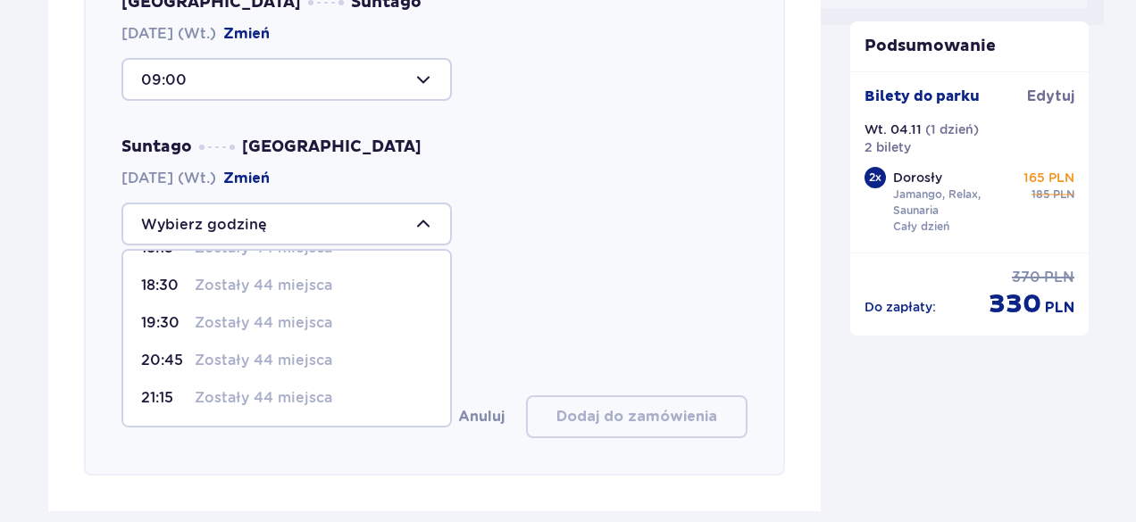
click at [383, 401] on div "21:15 Zostały 44 miejsca" at bounding box center [286, 398] width 291 height 20
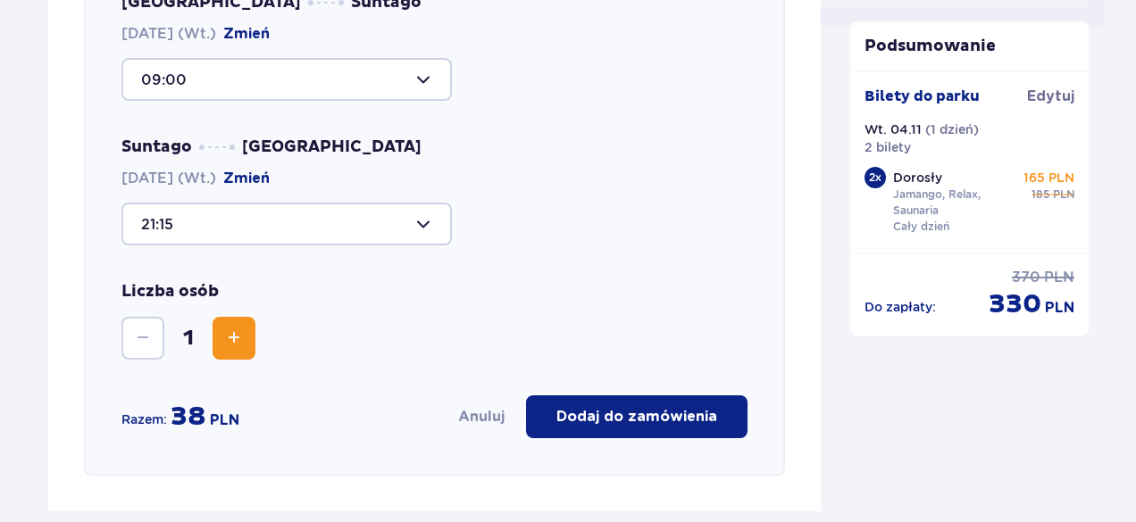
click at [366, 220] on div at bounding box center [286, 224] width 330 height 43
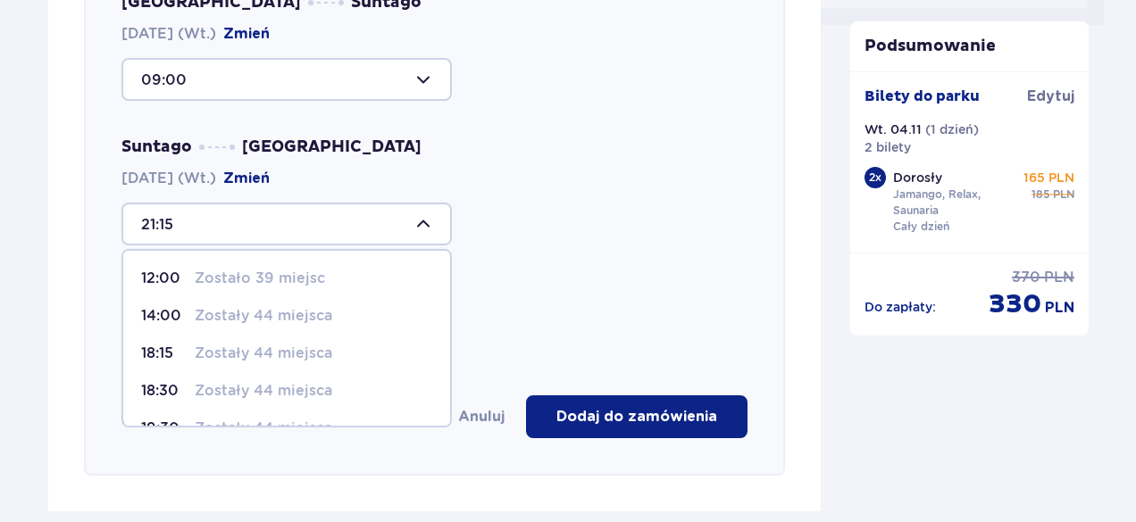
click at [296, 355] on p "Zostały 44 miejsca" at bounding box center [264, 354] width 138 height 20
type input "18:15"
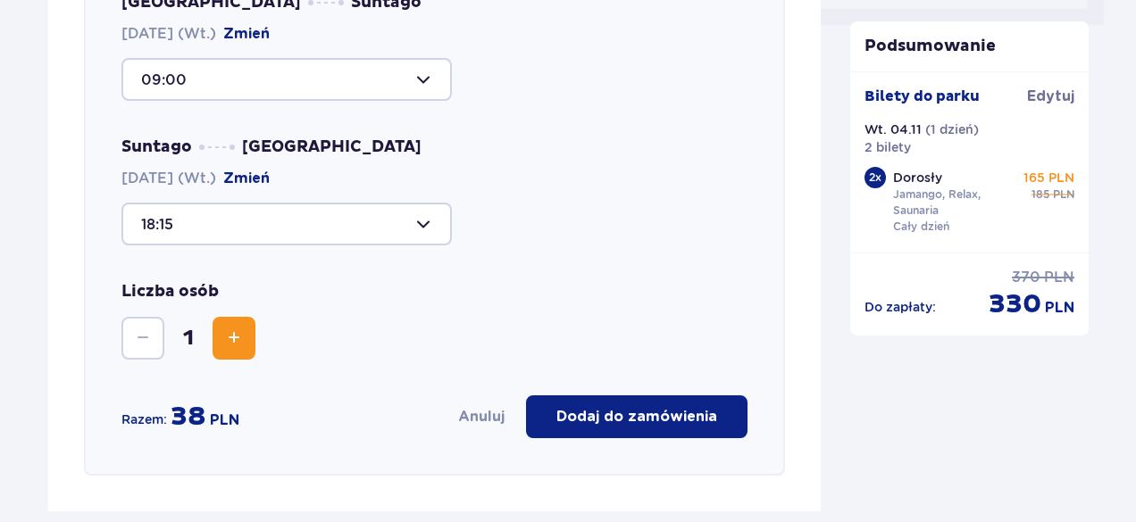
click at [626, 421] on p "Dodaj do zamówienia" at bounding box center [636, 417] width 161 height 20
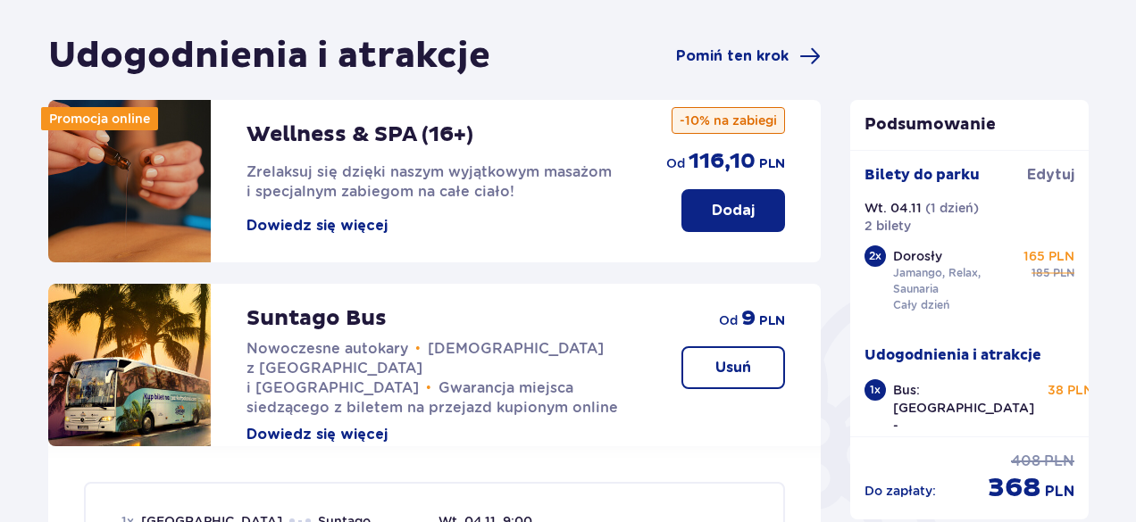
scroll to position [25, 0]
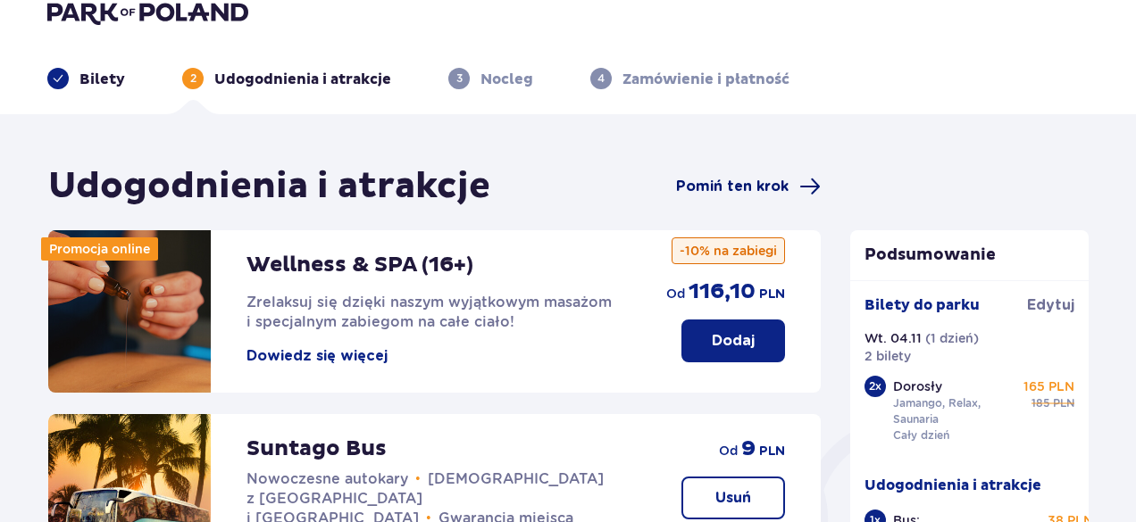
click at [760, 180] on span "Pomiń ten krok" at bounding box center [732, 187] width 113 height 20
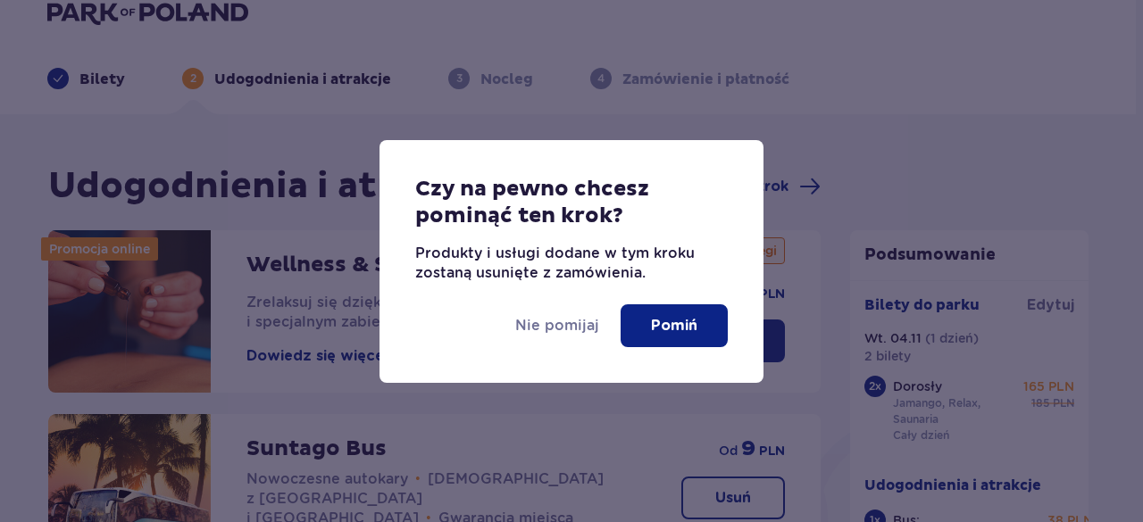
click at [682, 333] on p "Pomiń" at bounding box center [674, 326] width 46 height 20
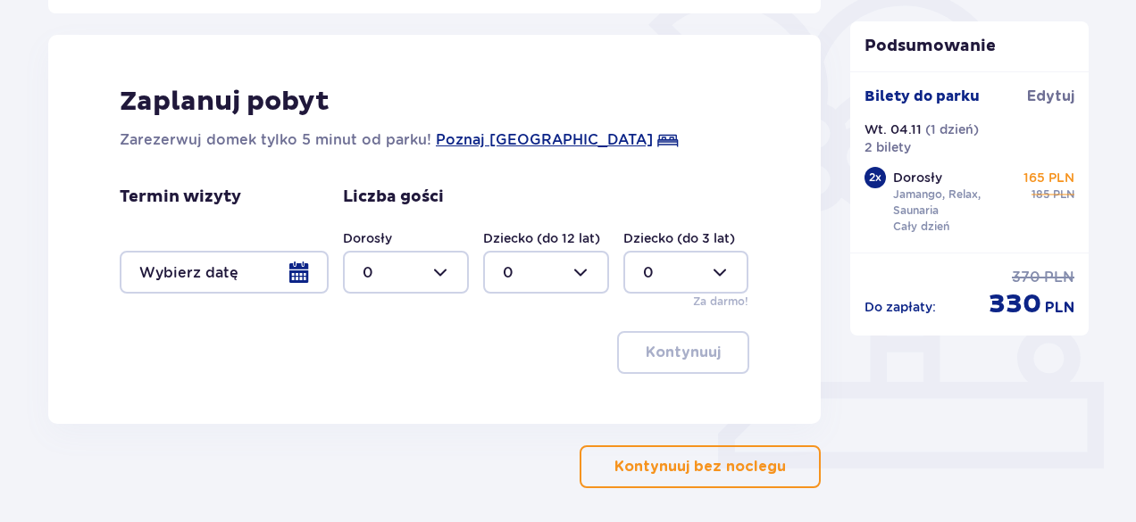
scroll to position [468, 0]
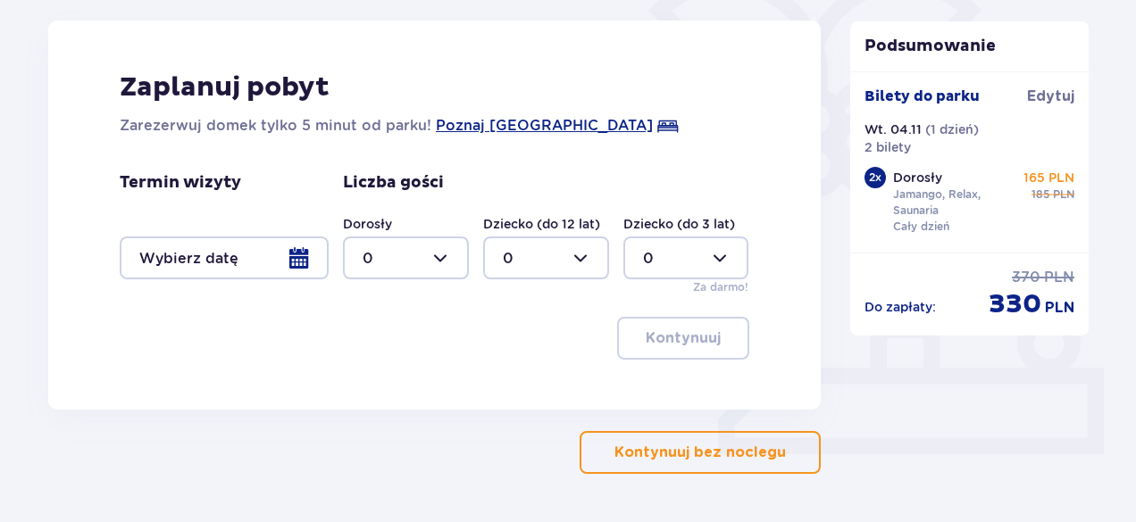
click at [309, 253] on div at bounding box center [224, 258] width 209 height 43
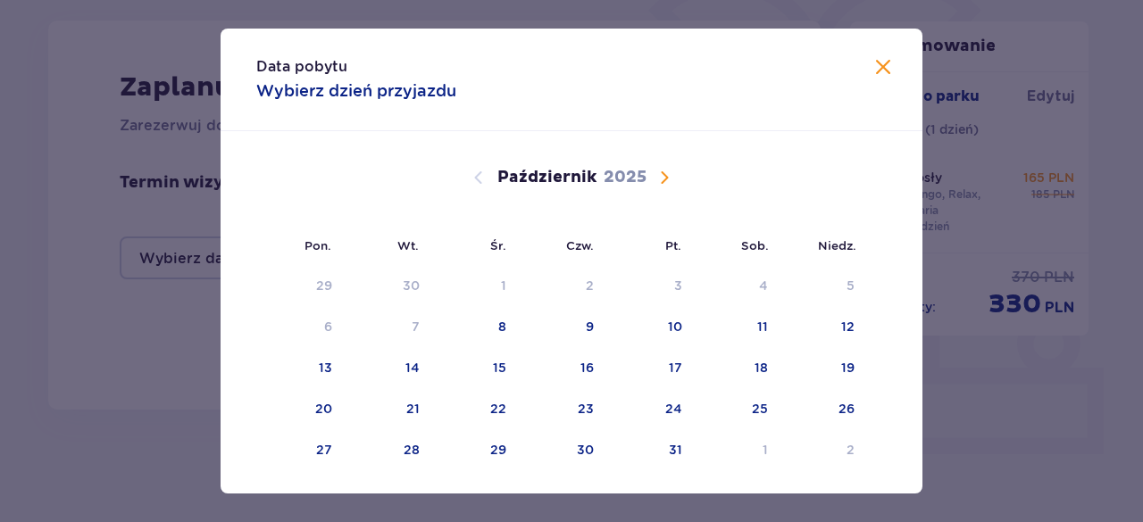
click at [661, 180] on span "Następny miesiąc" at bounding box center [664, 177] width 21 height 21
click at [329, 326] on div "3" at bounding box center [300, 327] width 88 height 39
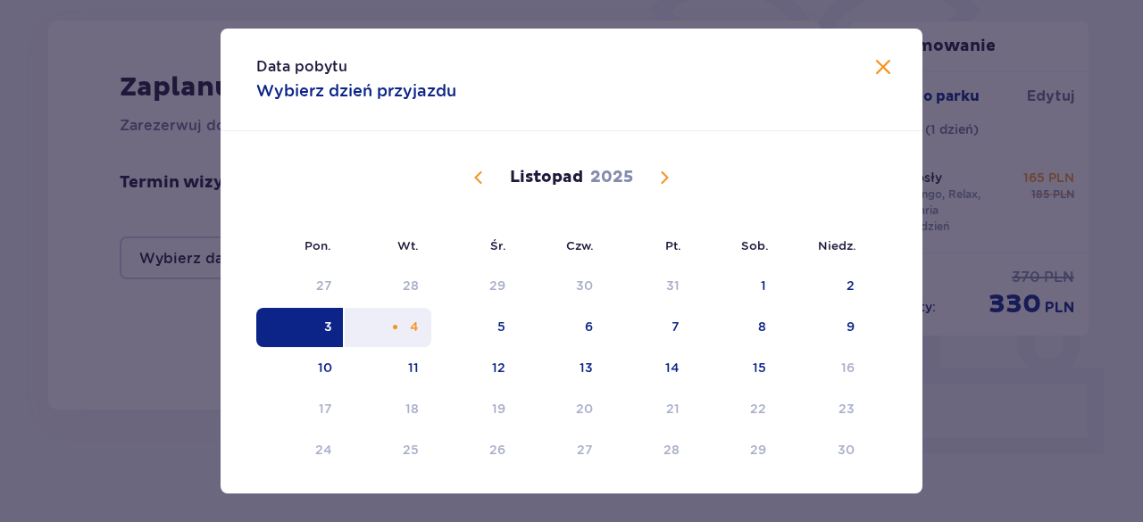
click at [413, 335] on div "4" at bounding box center [414, 327] width 9 height 18
type input "03.11.25 - 04.11.25"
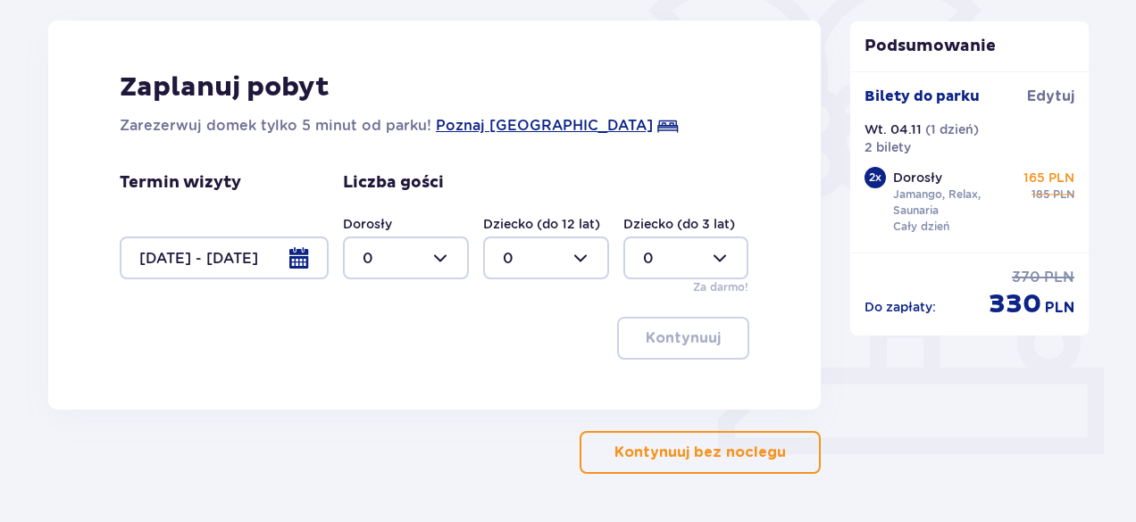
click at [402, 256] on div at bounding box center [406, 258] width 126 height 43
click at [373, 387] on div "2" at bounding box center [406, 387] width 87 height 20
type input "2"
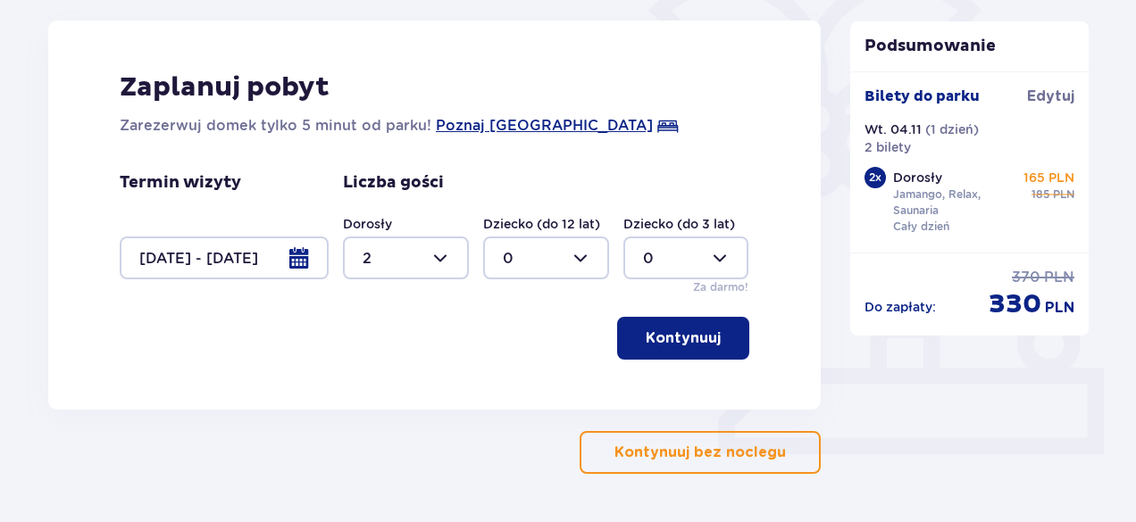
click at [666, 363] on div "Zaplanuj pobyt Zarezerwuj domek tylko 5 minut od parku! Poznaj Suntago Village …" at bounding box center [434, 215] width 773 height 389
click at [666, 345] on p "Kontynuuj" at bounding box center [683, 339] width 75 height 20
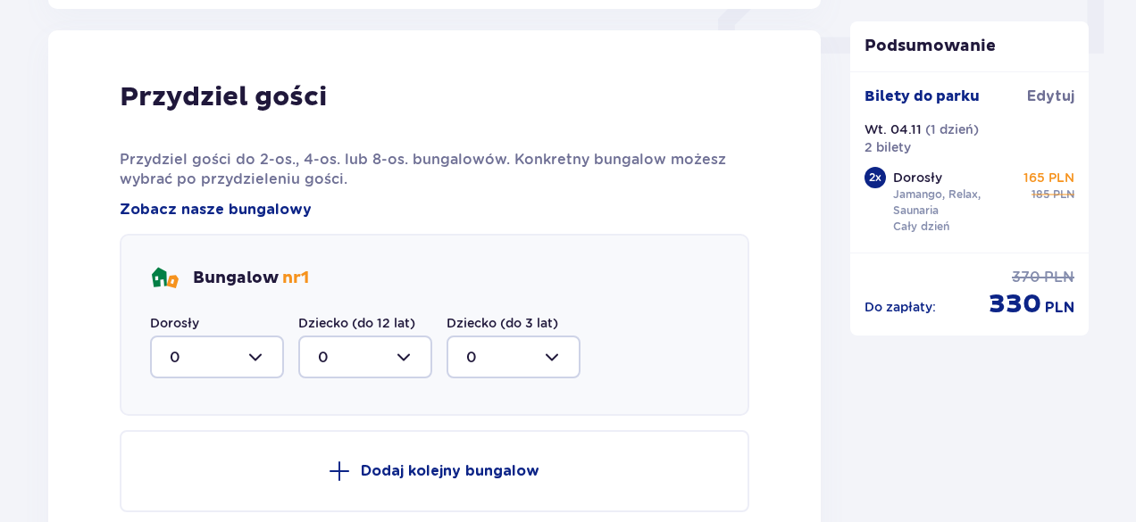
scroll to position [877, 0]
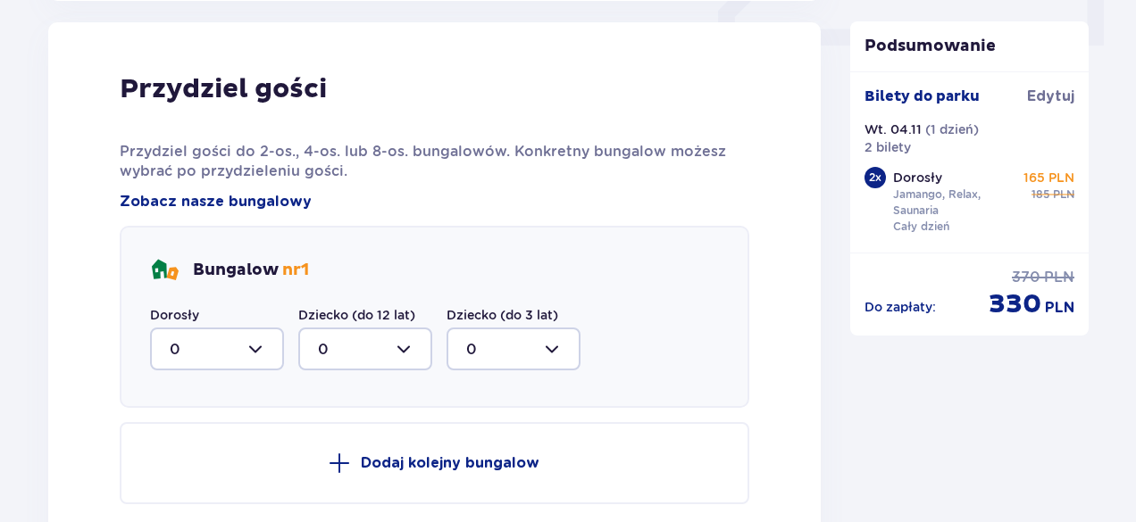
click at [268, 351] on div at bounding box center [217, 349] width 134 height 43
click at [215, 485] on div "2" at bounding box center [217, 479] width 95 height 20
type input "2"
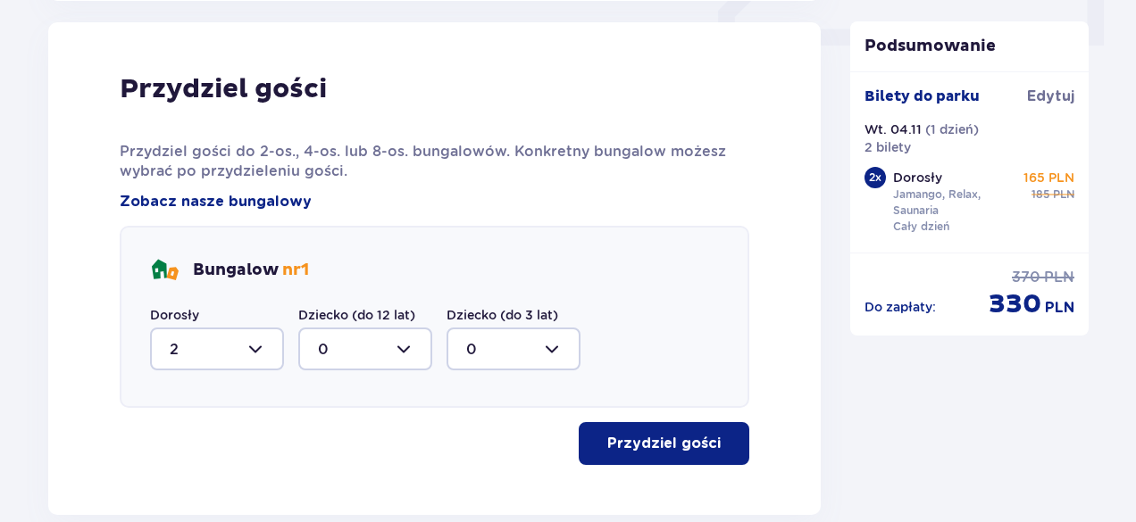
click at [686, 444] on p "Przydziel gości" at bounding box center [663, 444] width 113 height 20
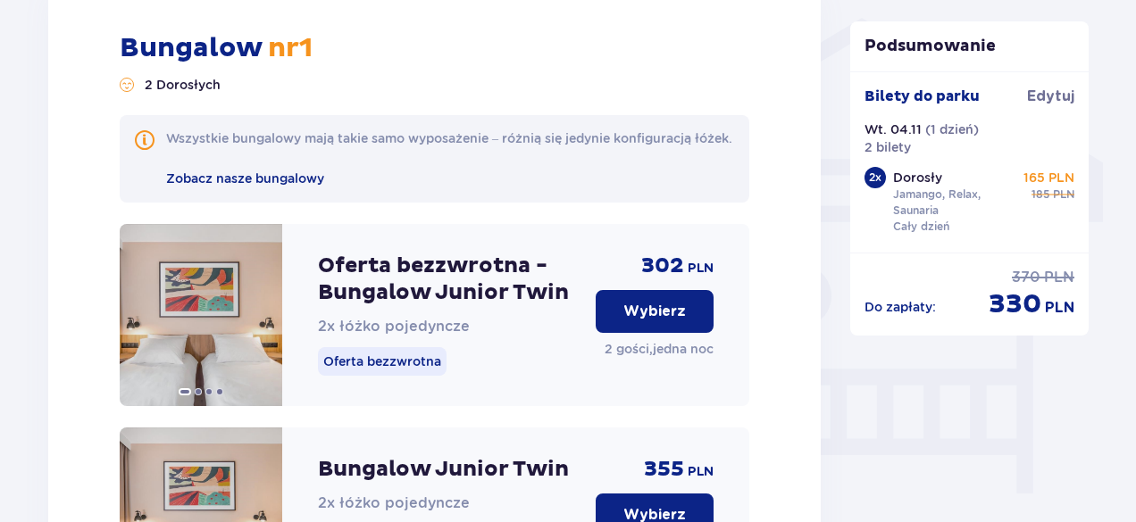
scroll to position [1427, 0]
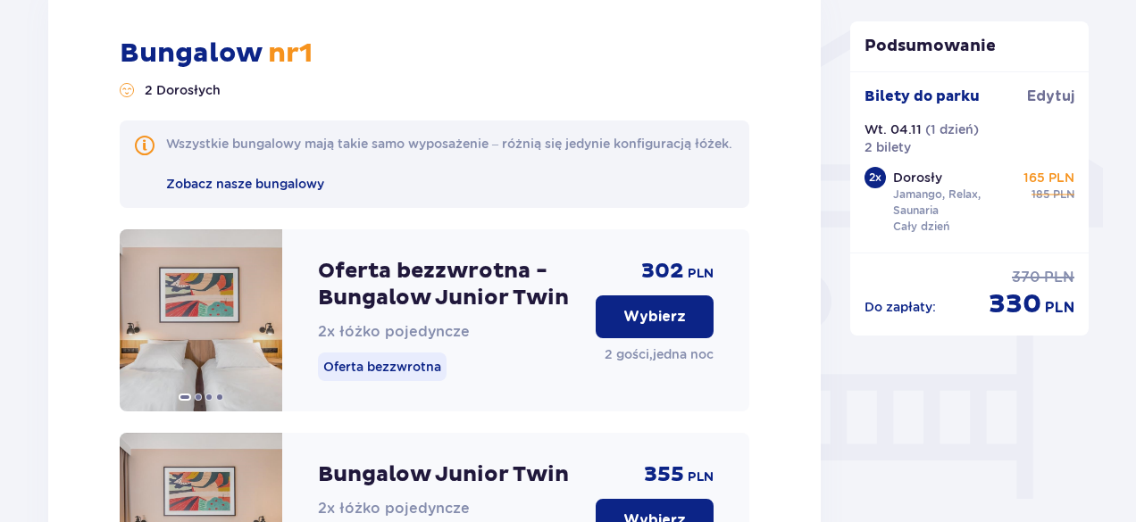
click at [692, 337] on button "Wybierz" at bounding box center [655, 317] width 118 height 43
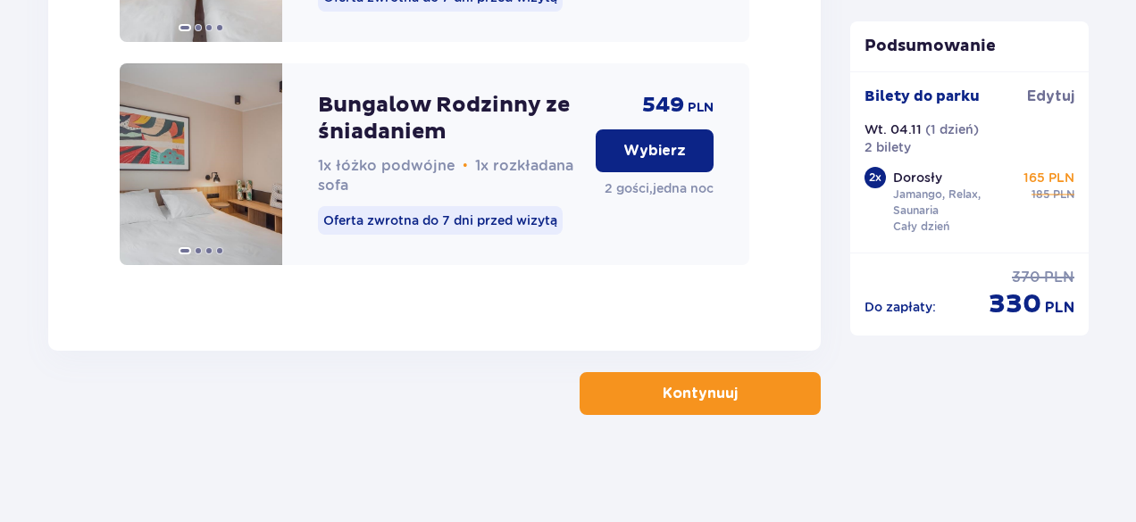
scroll to position [4004, 0]
click at [689, 388] on p "Kontynuuj" at bounding box center [700, 394] width 75 height 20
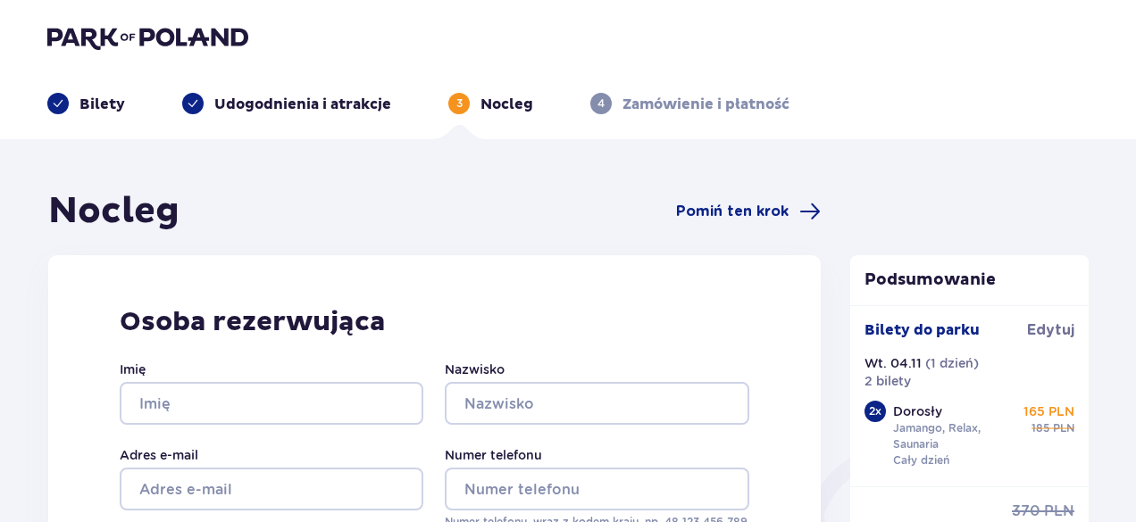
click at [152, 25] on img at bounding box center [147, 37] width 201 height 25
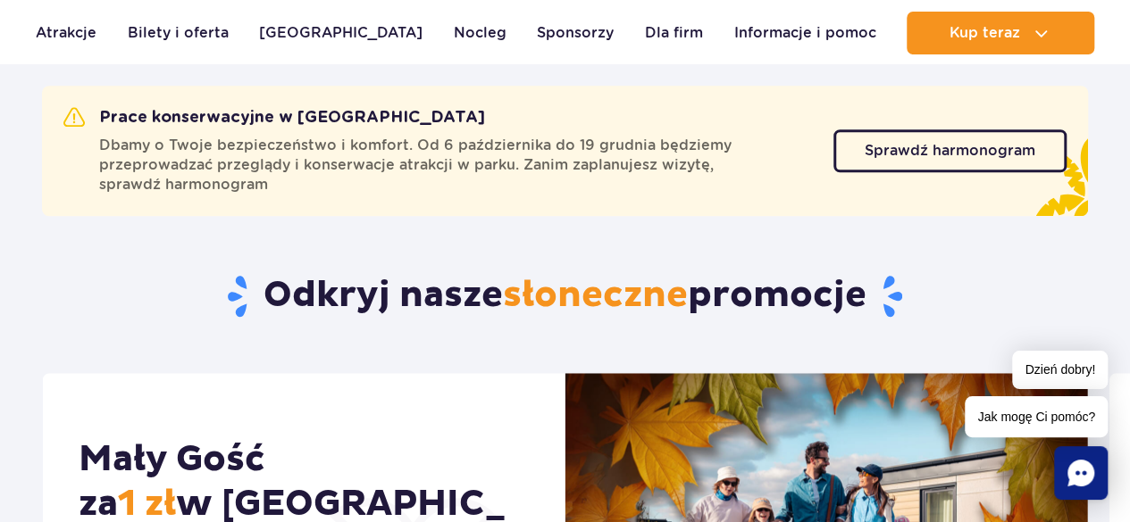
scroll to position [659, 0]
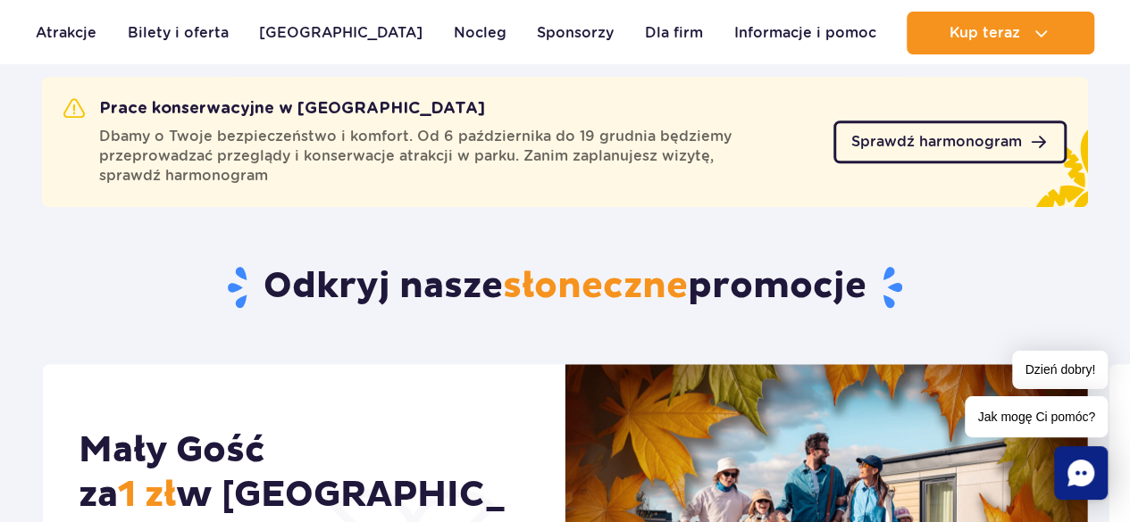
click at [1005, 144] on span "Sprawdź harmonogram" at bounding box center [936, 142] width 171 height 14
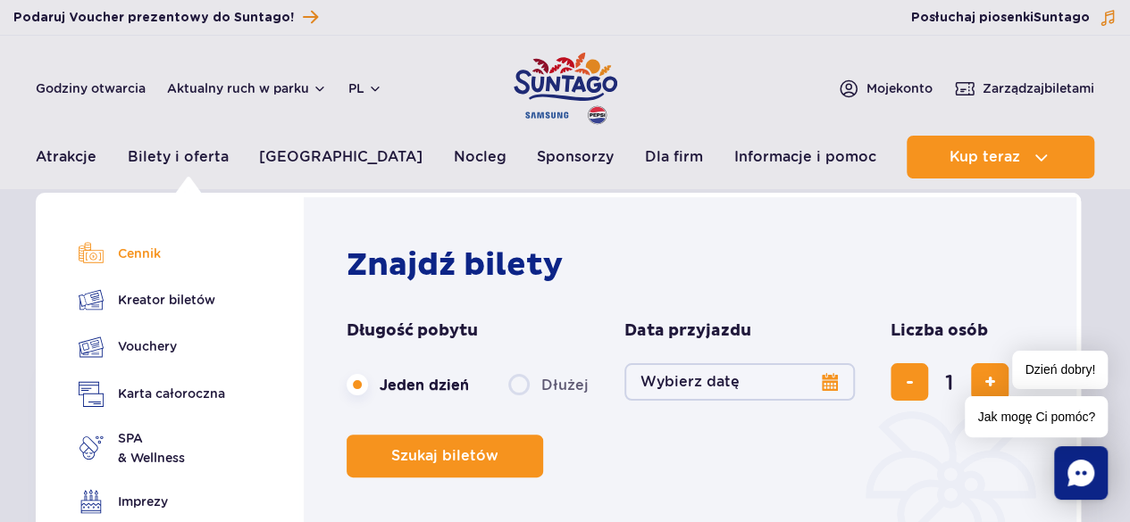
click at [150, 264] on link "Cennik" at bounding box center [152, 253] width 146 height 25
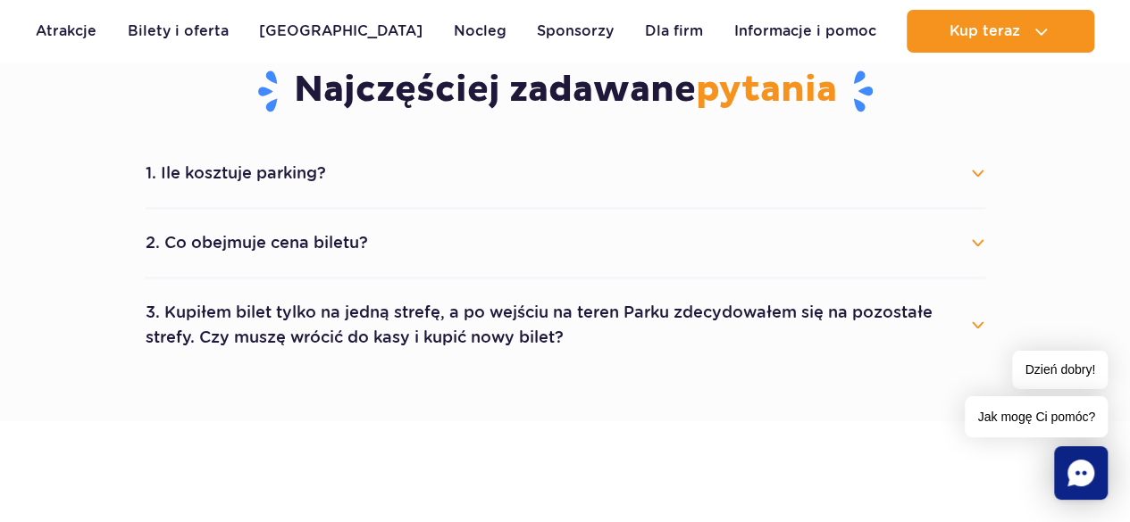
scroll to position [981, 0]
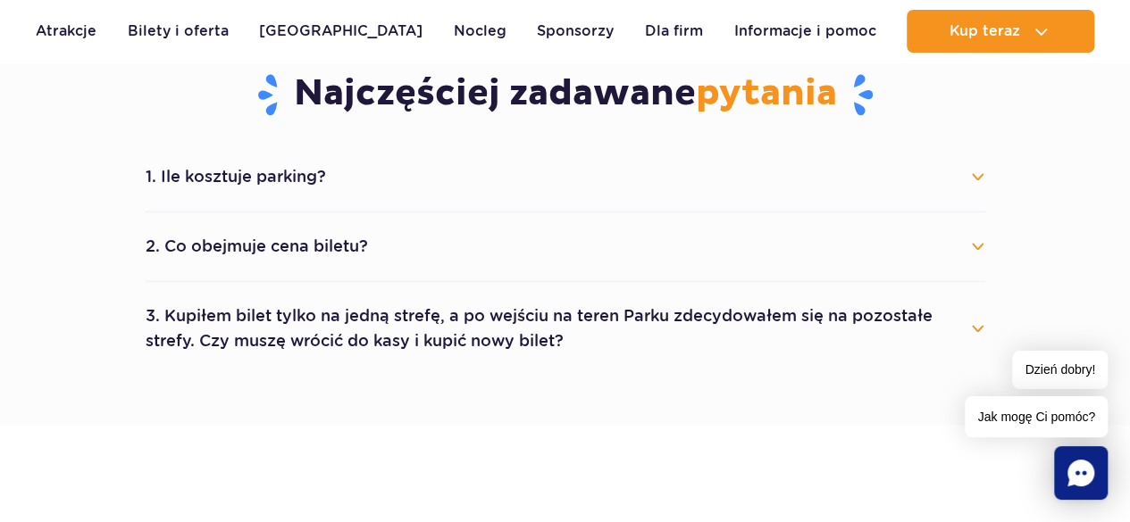
click at [971, 239] on button "2. Co obejmuje cena biletu?" at bounding box center [565, 246] width 839 height 39
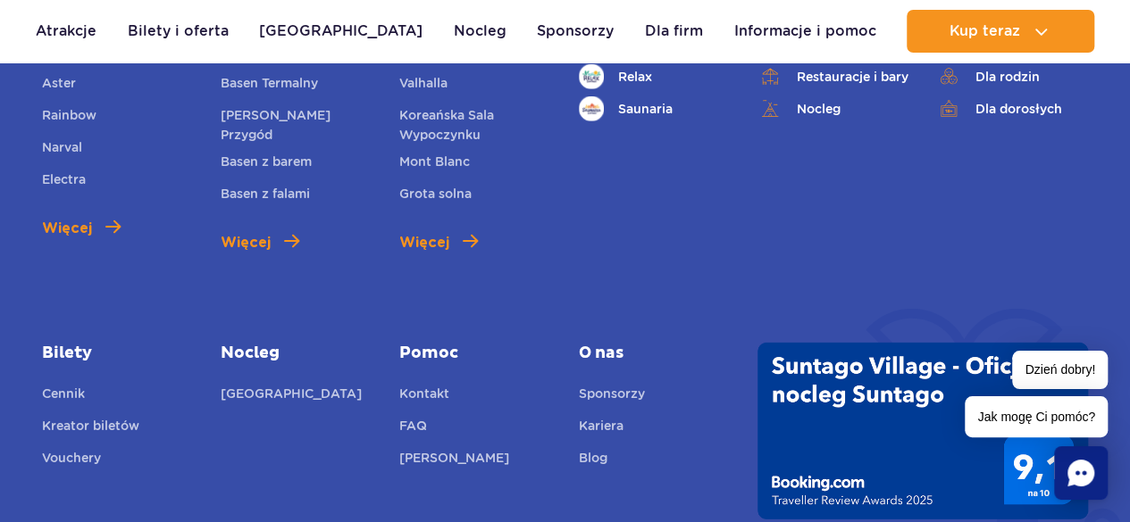
scroll to position [2656, 0]
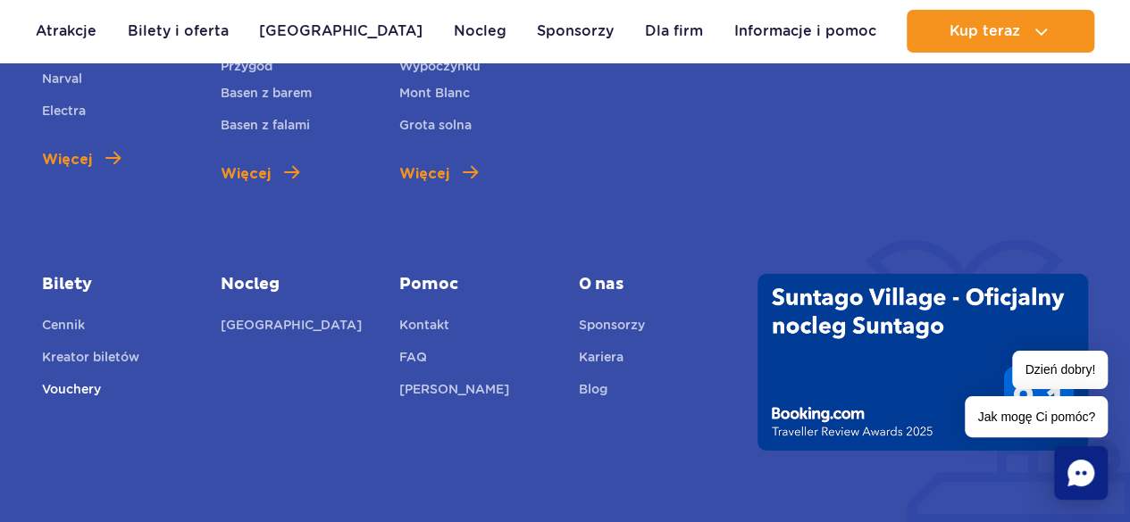
click at [76, 380] on link "Vouchery" at bounding box center [71, 392] width 59 height 25
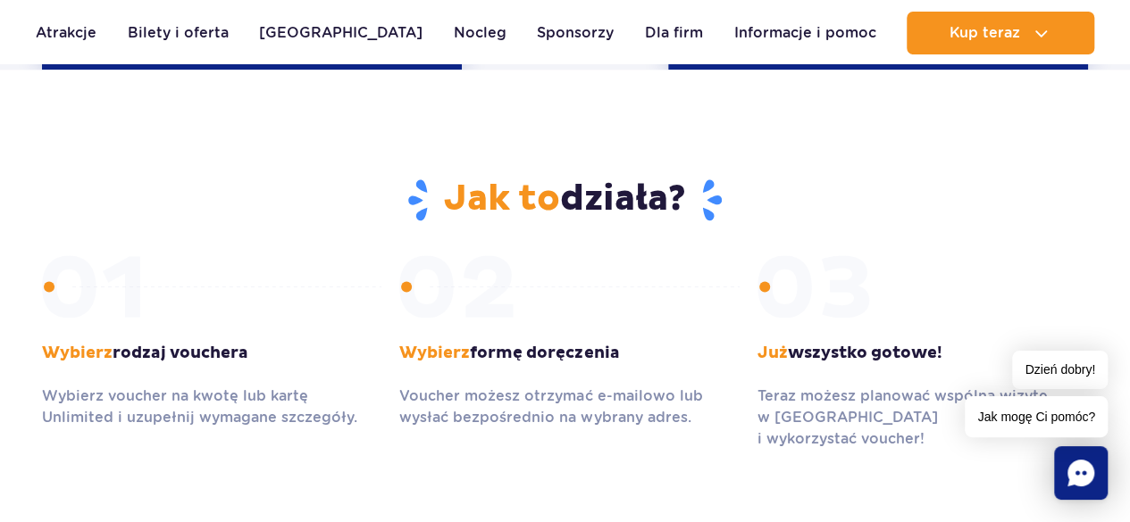
scroll to position [720, 0]
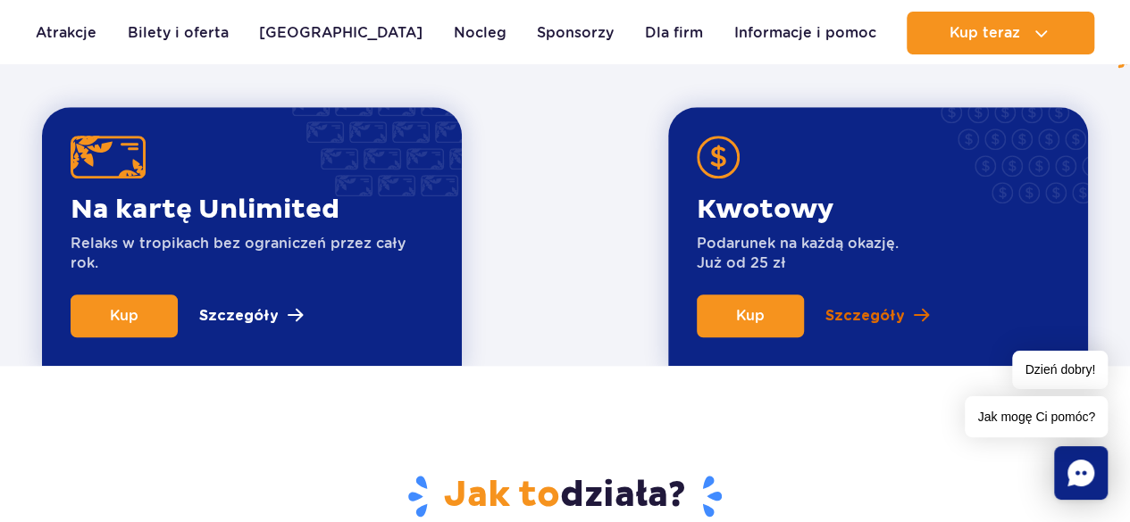
click at [874, 313] on p "Szczegóły" at bounding box center [864, 315] width 79 height 21
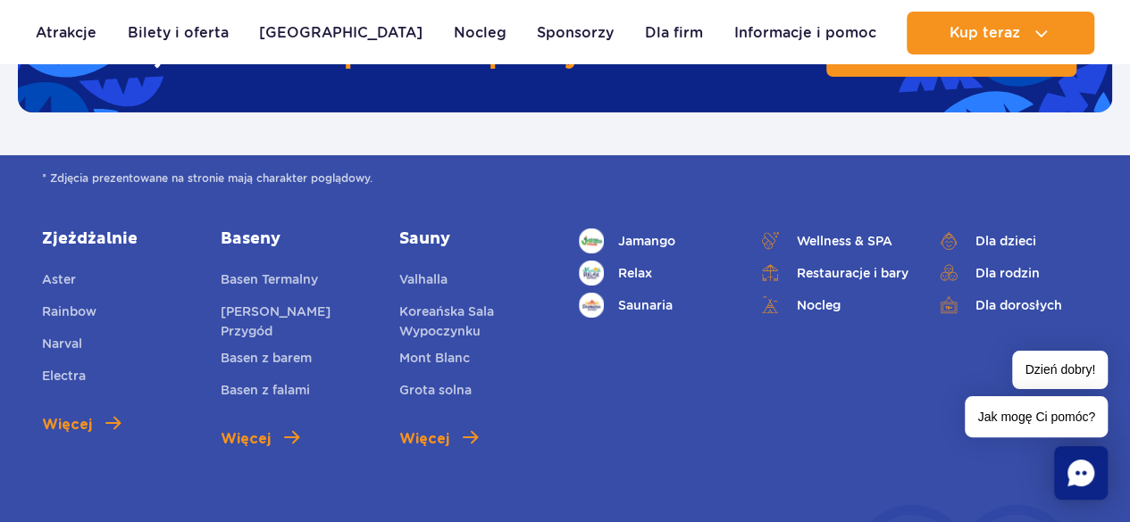
scroll to position [3079, 0]
